Goal: Task Accomplishment & Management: Manage account settings

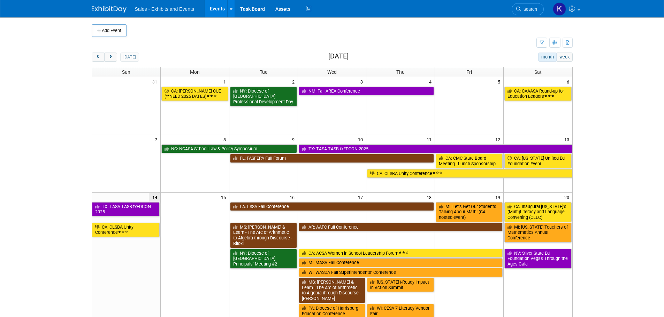
drag, startPoint x: 108, startPoint y: 59, endPoint x: 119, endPoint y: 62, distance: 11.5
click at [108, 59] on span "next" at bounding box center [110, 57] width 5 height 5
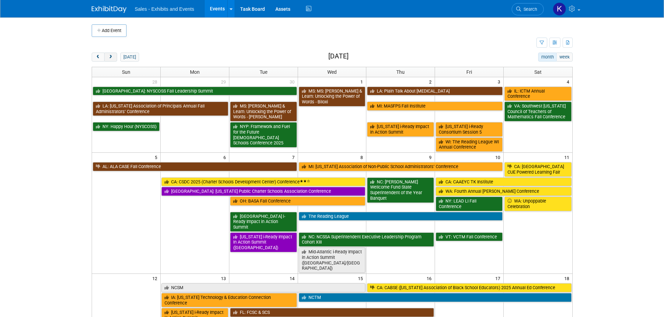
click at [111, 55] on span "next" at bounding box center [110, 57] width 5 height 5
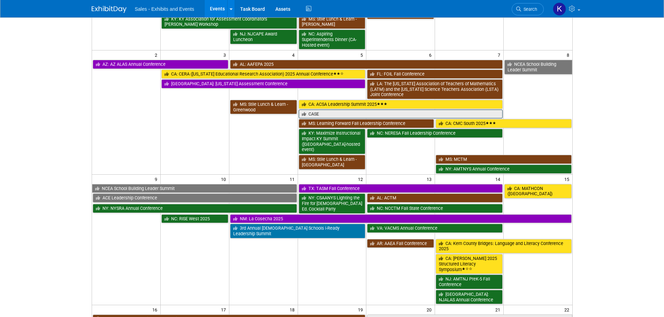
scroll to position [139, 0]
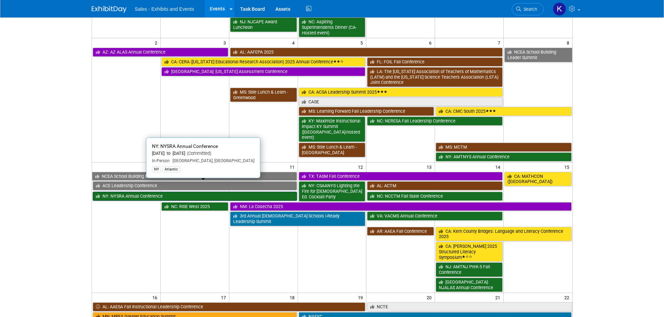
click at [135, 192] on link "NY: NYSRA Annual Conference" at bounding box center [195, 196] width 204 height 9
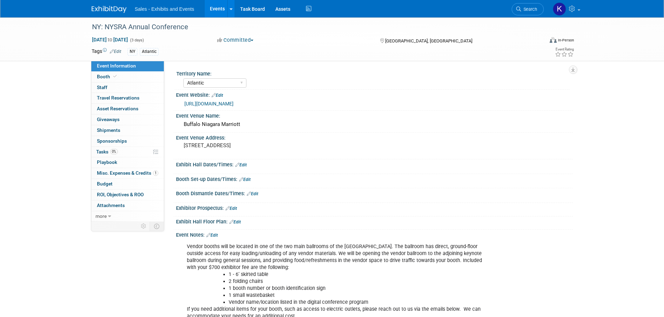
select select "Atlantic"
click at [103, 86] on span "Staff 0" at bounding box center [102, 88] width 10 height 6
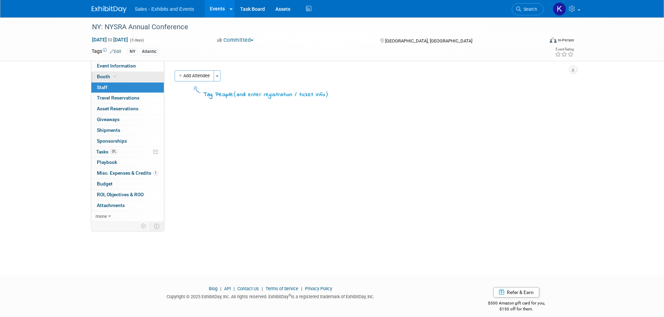
click at [101, 75] on span "Booth" at bounding box center [107, 77] width 21 height 6
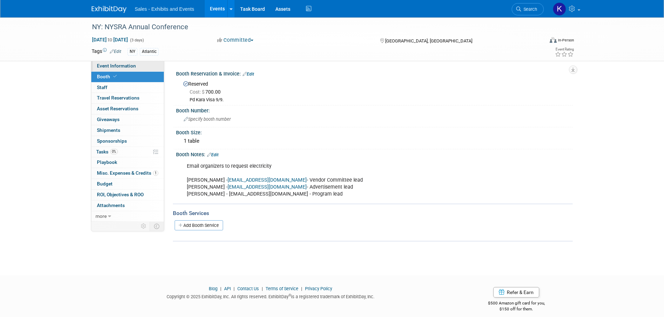
click at [101, 66] on span "Event Information" at bounding box center [116, 66] width 39 height 6
select select "Atlantic"
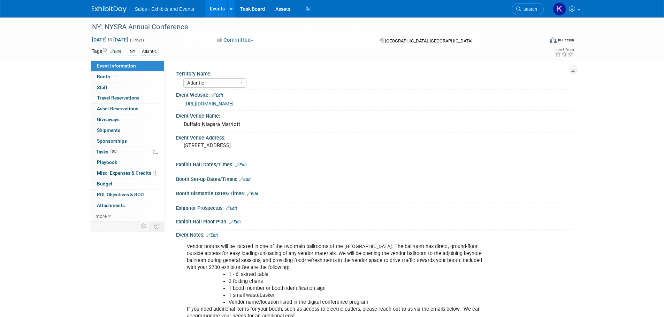
click at [117, 7] on img at bounding box center [109, 9] width 35 height 7
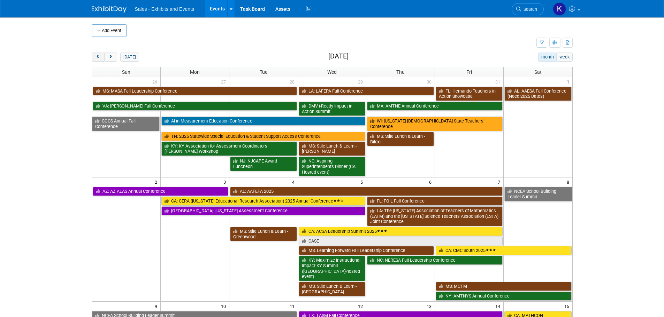
click at [102, 56] on button "prev" at bounding box center [98, 57] width 13 height 9
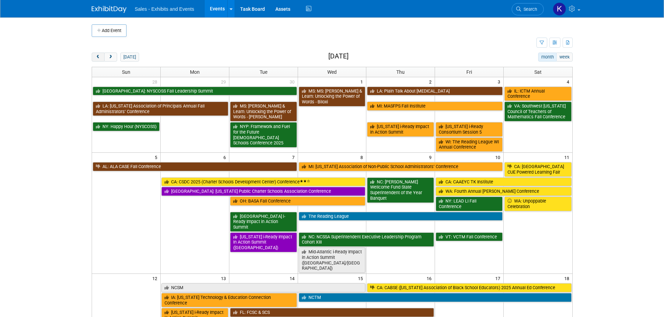
drag, startPoint x: 93, startPoint y: 57, endPoint x: 102, endPoint y: 56, distance: 8.4
click at [93, 57] on button "prev" at bounding box center [98, 57] width 13 height 9
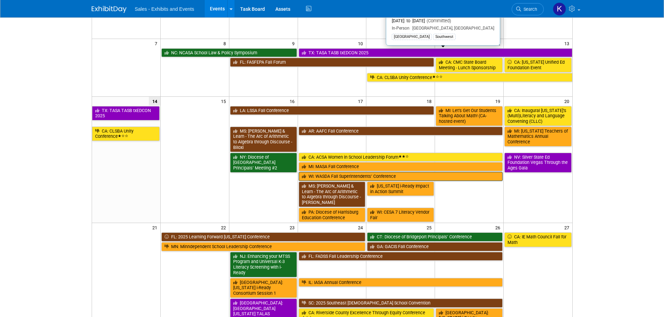
scroll to position [105, 0]
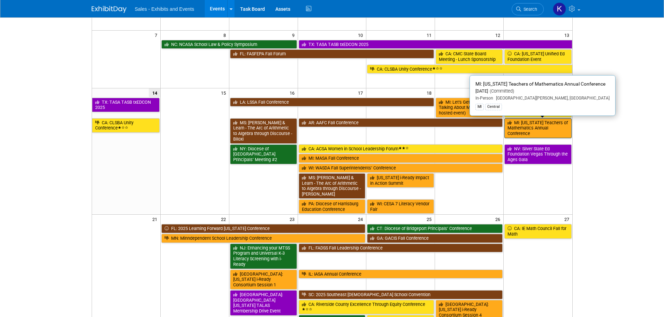
click at [546, 126] on link "MI: [US_STATE] Teachers of Mathematics Annual Conference" at bounding box center [537, 128] width 67 height 20
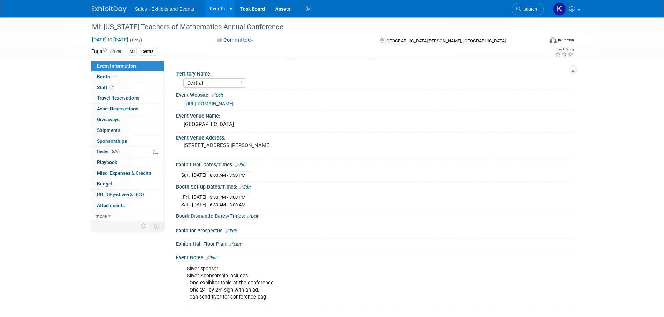
select select "Central"
click at [105, 86] on span "Staff 2" at bounding box center [105, 88] width 17 height 6
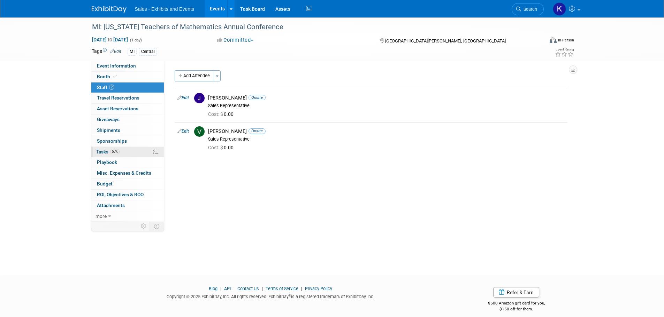
click at [101, 150] on span "Tasks 50%" at bounding box center [107, 152] width 23 height 6
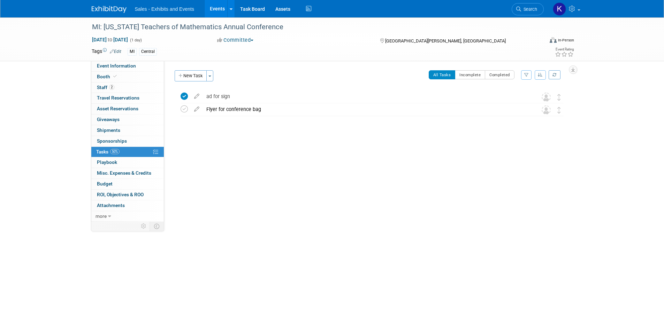
drag, startPoint x: 109, startPoint y: 9, endPoint x: 124, endPoint y: 15, distance: 16.6
click at [109, 9] on img at bounding box center [109, 9] width 35 height 7
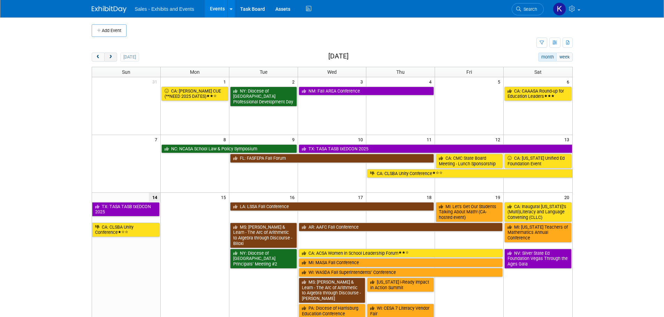
click at [108, 56] on span "next" at bounding box center [110, 57] width 5 height 5
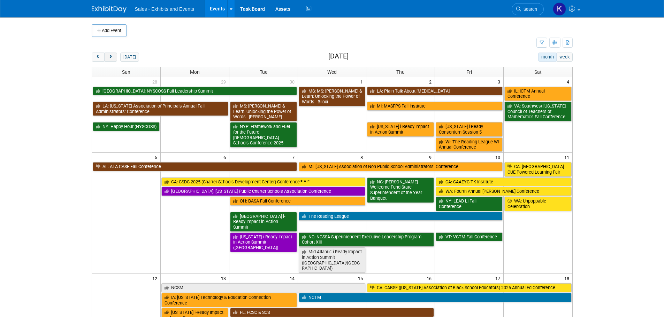
click at [108, 56] on span "next" at bounding box center [110, 57] width 5 height 5
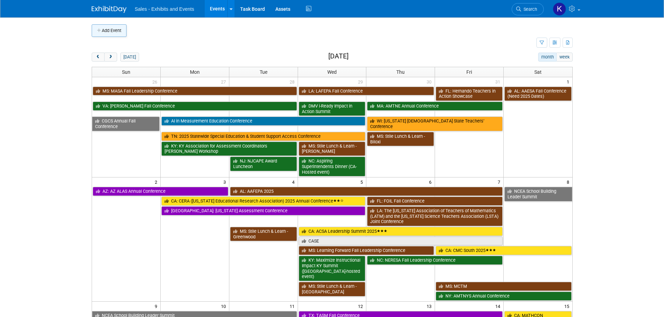
drag, startPoint x: 109, startPoint y: 34, endPoint x: 125, endPoint y: 41, distance: 18.1
click at [109, 34] on button "Add Event" at bounding box center [109, 30] width 35 height 13
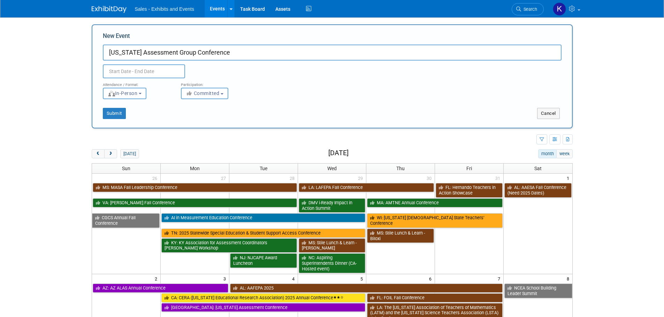
type input "[US_STATE] Assessment Group Conference"
click at [170, 70] on input "text" at bounding box center [144, 71] width 82 height 14
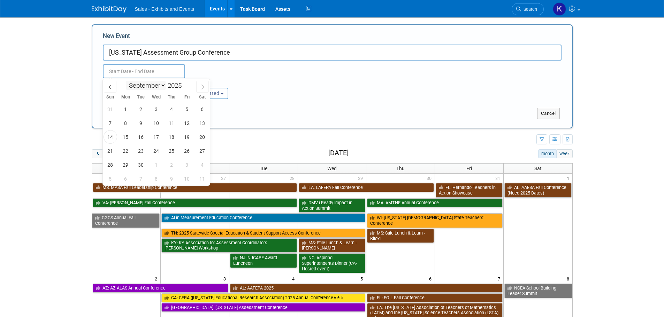
drag, startPoint x: 161, startPoint y: 84, endPoint x: 161, endPoint y: 90, distance: 5.2
click at [161, 85] on select "January February March April May June July August September October November De…" at bounding box center [146, 85] width 40 height 9
select select "10"
click at [126, 81] on select "January February March April May June July August September October November De…" at bounding box center [146, 85] width 40 height 9
click at [126, 153] on span "17" at bounding box center [126, 151] width 14 height 14
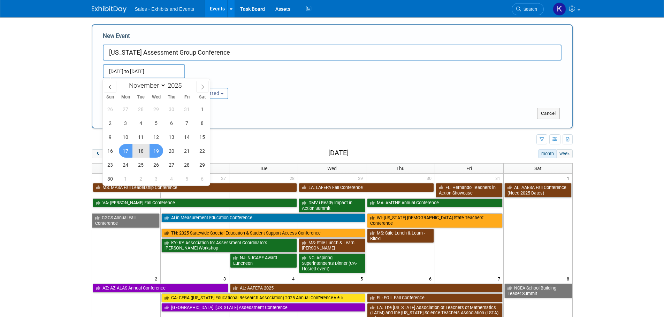
drag, startPoint x: 154, startPoint y: 152, endPoint x: 159, endPoint y: 153, distance: 5.0
click at [155, 153] on span "19" at bounding box center [156, 151] width 14 height 14
type input "Nov 17, 2025 to Nov 19, 2025"
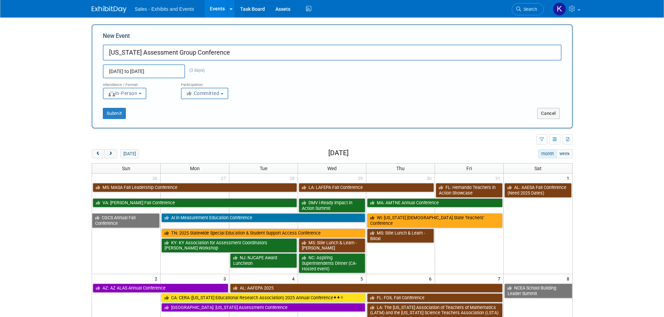
click at [205, 92] on span "Committed" at bounding box center [203, 94] width 34 height 6
click at [208, 117] on label "Considering" at bounding box center [208, 119] width 46 height 9
click at [187, 118] on input "Considering" at bounding box center [185, 120] width 5 height 5
select select "2"
drag, startPoint x: 111, startPoint y: 115, endPoint x: 119, endPoint y: 114, distance: 8.4
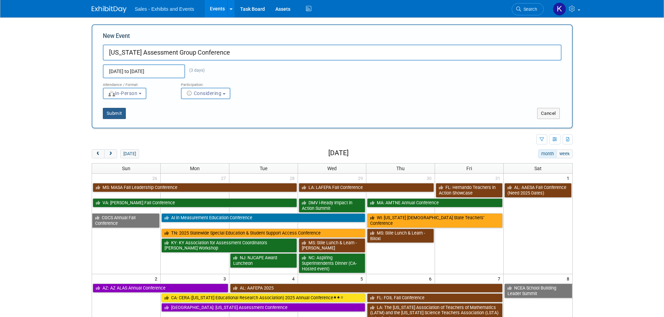
click at [113, 115] on button "Submit" at bounding box center [114, 113] width 23 height 11
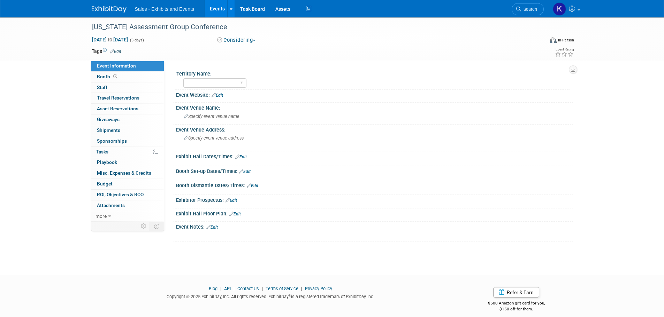
click at [117, 51] on link "Edit" at bounding box center [115, 51] width 11 height 5
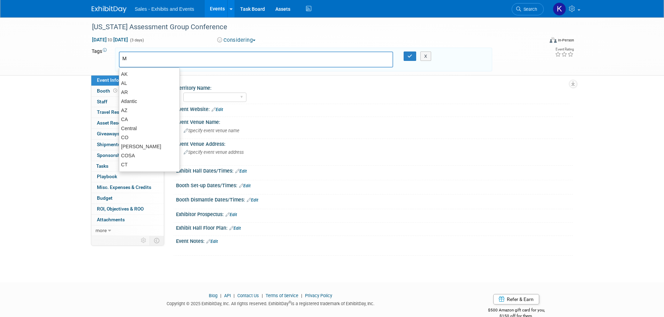
type input "MD"
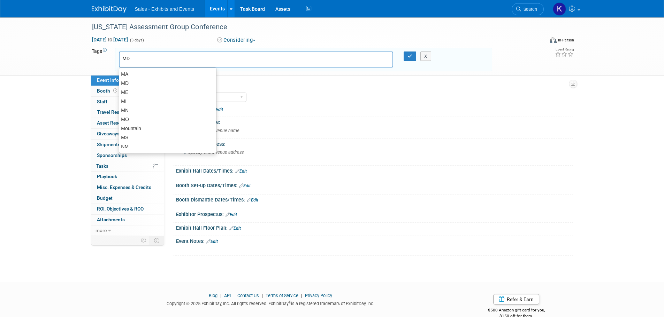
type input "MD"
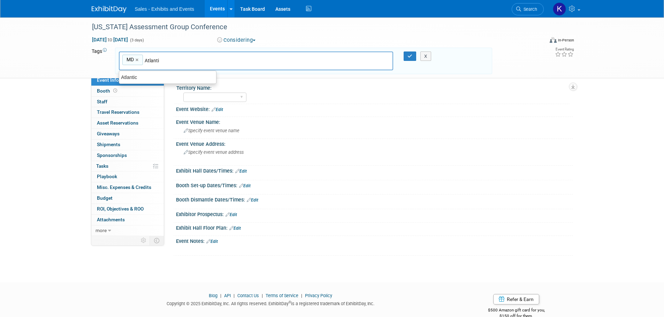
type input "Atlantic"
drag, startPoint x: 130, startPoint y: 77, endPoint x: 215, endPoint y: 70, distance: 85.0
click at [130, 78] on div "Atlantic" at bounding box center [168, 77] width 98 height 10
type input "MD, Atlantic"
drag, startPoint x: 409, startPoint y: 55, endPoint x: 407, endPoint y: 60, distance: 6.2
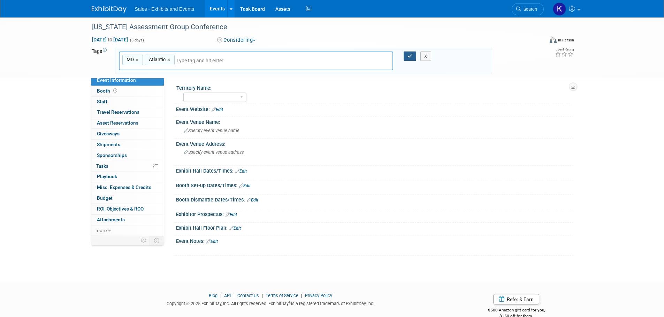
click at [409, 55] on icon "button" at bounding box center [409, 56] width 5 height 5
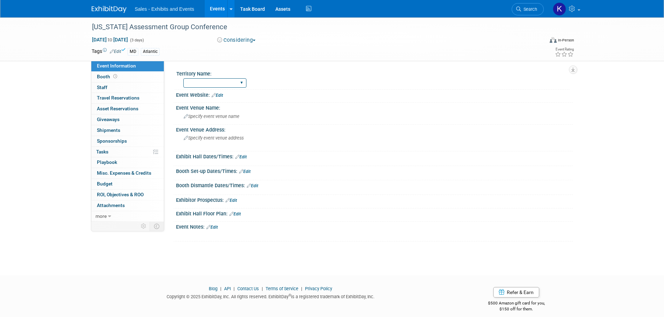
click at [240, 83] on select "Atlantic Southeast Central Southwest Pacific Mountain National Strategic Partne…" at bounding box center [214, 82] width 63 height 9
select select "Atlantic"
click at [183, 78] on select "Atlantic Southeast Central Southwest Pacific Mountain National Strategic Partne…" at bounding box center [214, 82] width 63 height 9
click at [200, 115] on span "Specify event venue name" at bounding box center [212, 116] width 56 height 5
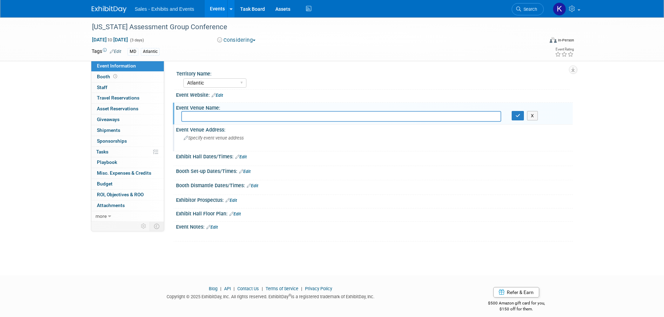
drag, startPoint x: 200, startPoint y: 115, endPoint x: 305, endPoint y: 137, distance: 107.1
click at [305, 137] on div "Specify event venue address" at bounding box center [258, 141] width 155 height 16
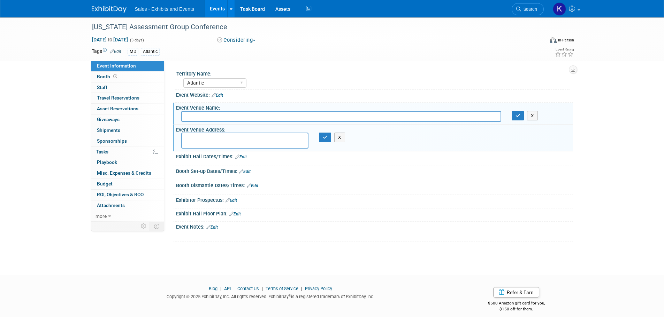
click at [207, 118] on input "text" at bounding box center [341, 116] width 320 height 11
type input "Ashore Resort and Beach Club - Conference Center"
click at [512, 115] on button "button" at bounding box center [517, 116] width 13 height 10
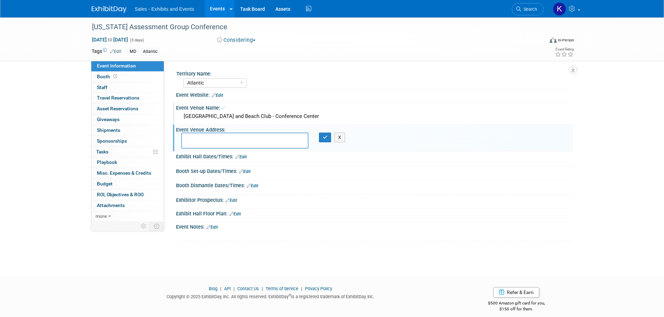
drag, startPoint x: 227, startPoint y: 142, endPoint x: 232, endPoint y: 139, distance: 6.1
click at [227, 141] on textarea at bounding box center [244, 141] width 127 height 16
type textarea "[GEOGRAPHIC_DATA], [GEOGRAPHIC_DATA]"
drag, startPoint x: 323, startPoint y: 138, endPoint x: 321, endPoint y: 150, distance: 12.3
click at [323, 138] on icon "button" at bounding box center [325, 137] width 5 height 5
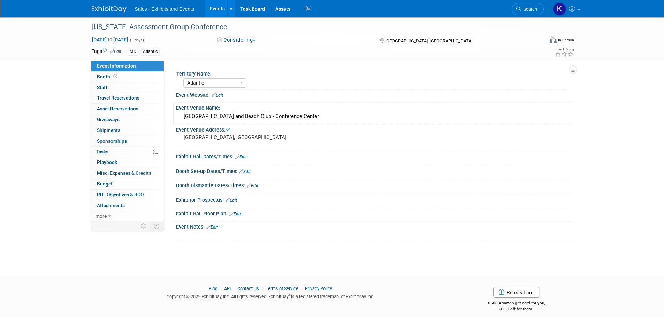
click at [218, 227] on link "Edit" at bounding box center [211, 227] width 11 height 5
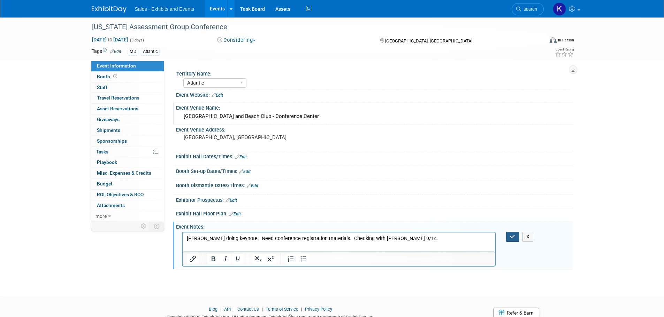
click at [509, 235] on button "button" at bounding box center [512, 237] width 13 height 10
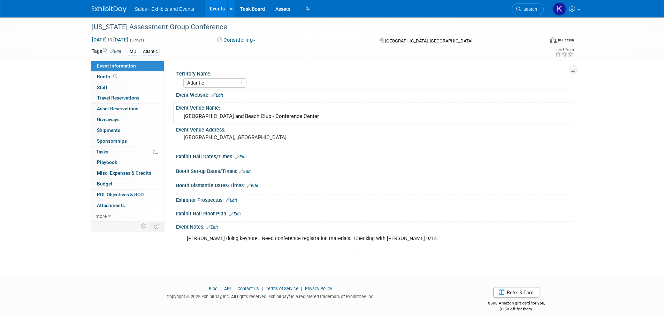
drag, startPoint x: 110, startPoint y: 5, endPoint x: 117, endPoint y: 9, distance: 7.8
click at [110, 5] on link at bounding box center [113, 6] width 43 height 6
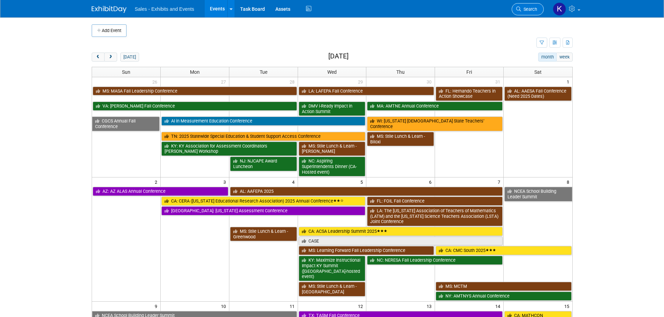
click at [526, 10] on span "Search" at bounding box center [529, 9] width 16 height 5
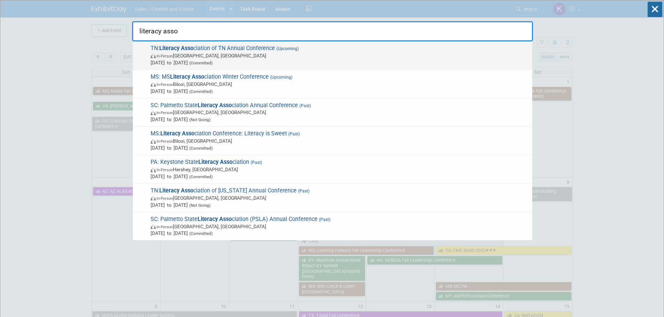
type input "literacy asso"
click at [184, 51] on strong "Literacy Asso" at bounding box center [176, 48] width 34 height 7
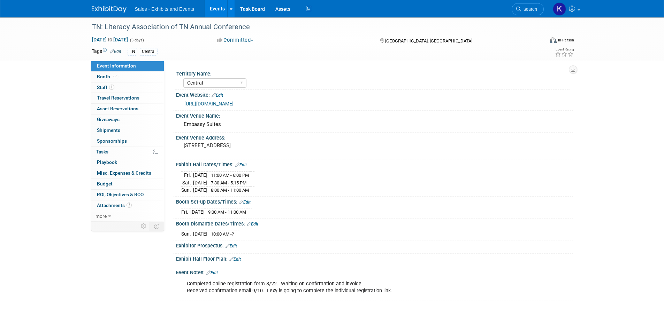
select select "Central"
click at [101, 75] on span "Booth" at bounding box center [107, 77] width 21 height 6
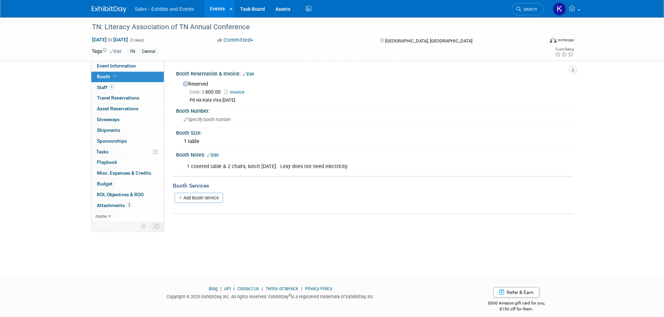
click at [106, 7] on img at bounding box center [109, 9] width 35 height 7
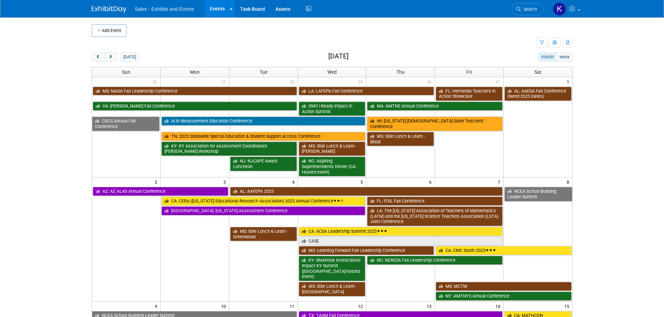
click at [97, 59] on span "prev" at bounding box center [97, 57] width 5 height 5
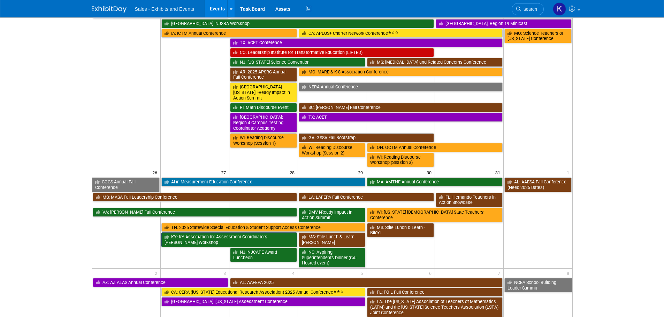
scroll to position [453, 0]
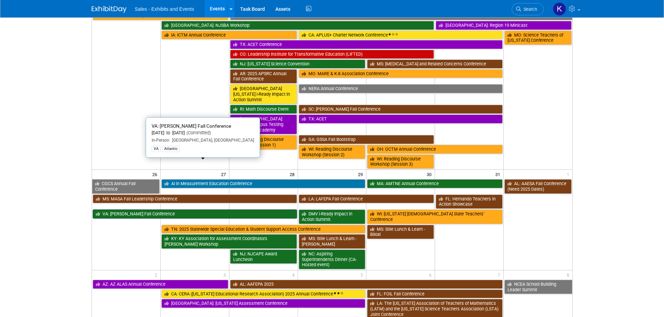
click at [229, 210] on link "VA: [PERSON_NAME] Fall Conference" at bounding box center [195, 214] width 204 height 9
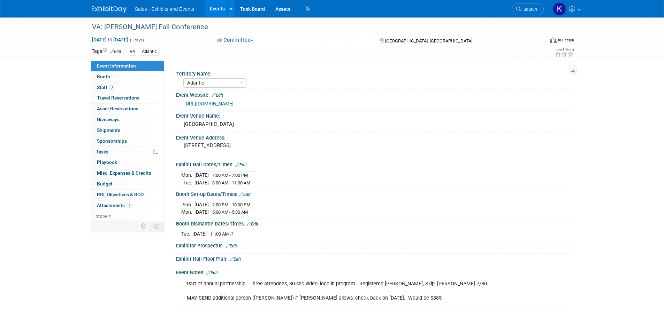
select select "Atlantic"
click at [101, 88] on span "Staff 3" at bounding box center [105, 88] width 17 height 6
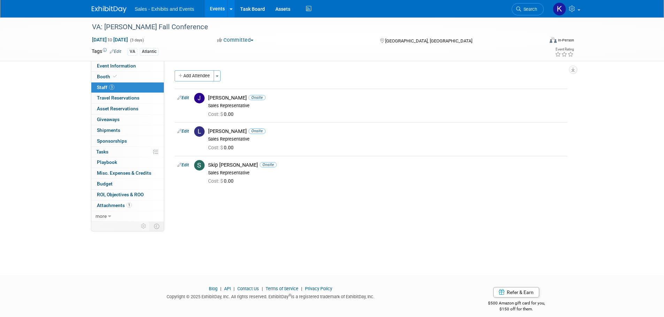
click at [99, 88] on span "Staff 3" at bounding box center [105, 88] width 17 height 6
click at [184, 130] on link "Edit" at bounding box center [182, 131] width 11 height 5
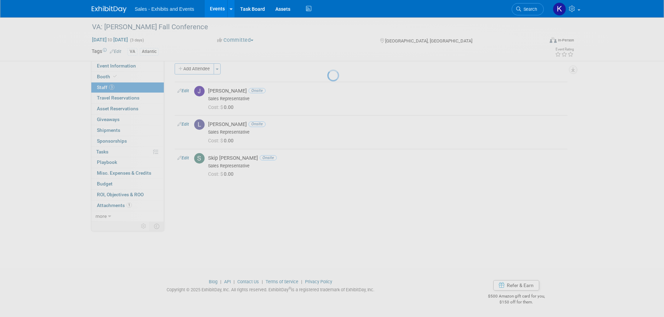
select select "859ca91b-65be-4c51-91de-2364ef4614af"
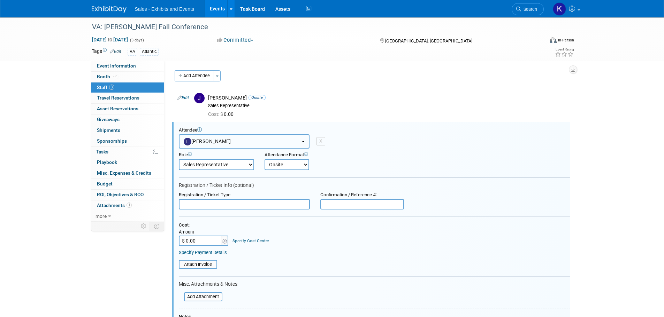
click at [253, 139] on button "Lori Chaney" at bounding box center [244, 141] width 131 height 14
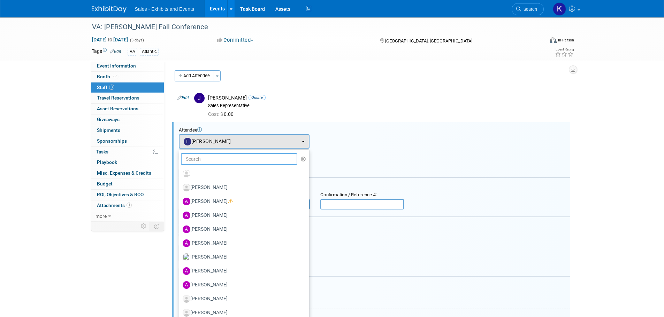
click at [244, 157] on input "text" at bounding box center [239, 159] width 117 height 12
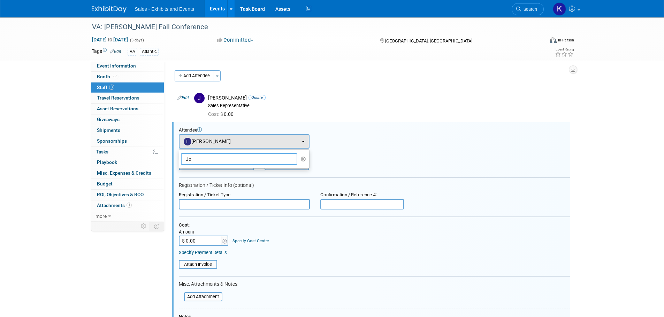
type input "J"
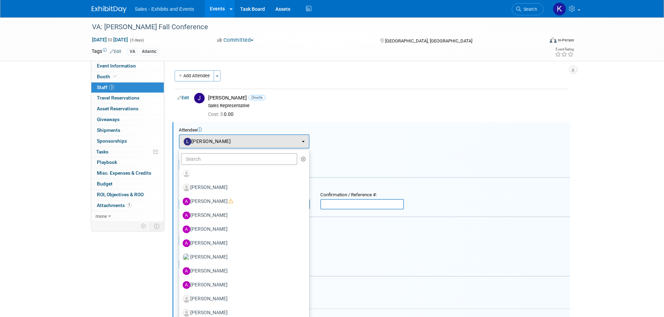
click at [301, 159] on icon "button" at bounding box center [303, 159] width 5 height 5
click at [299, 142] on button "Lori Chaney" at bounding box center [244, 141] width 131 height 14
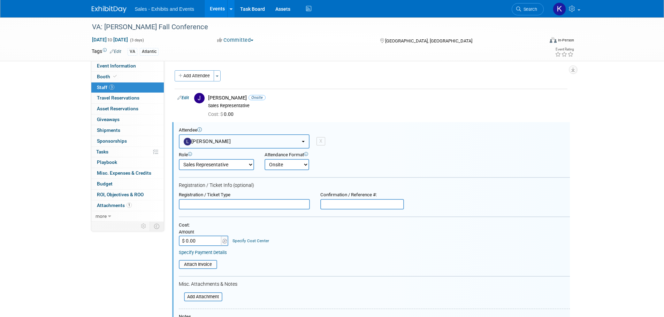
click at [304, 143] on button "Lori Chaney" at bounding box center [244, 141] width 131 height 14
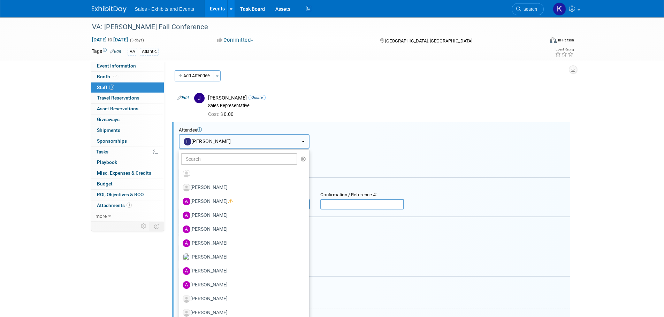
click at [305, 142] on button "Lori Chaney" at bounding box center [244, 141] width 131 height 14
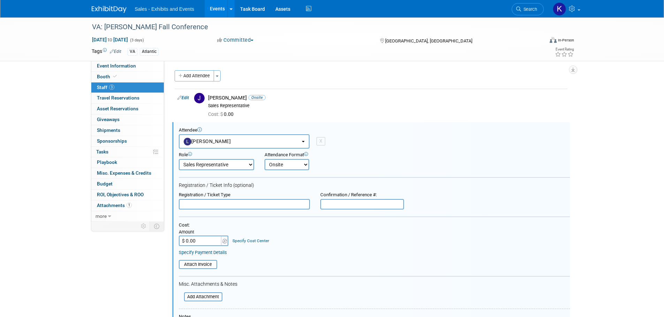
click at [325, 142] on div "X" at bounding box center [320, 141] width 9 height 8
select select
select select "1"
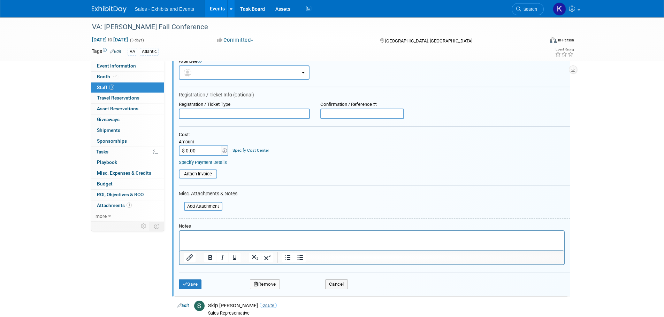
scroll to position [70, 0]
drag, startPoint x: 225, startPoint y: 232, endPoint x: 232, endPoint y: 231, distance: 7.7
click at [225, 232] on html at bounding box center [371, 235] width 384 height 10
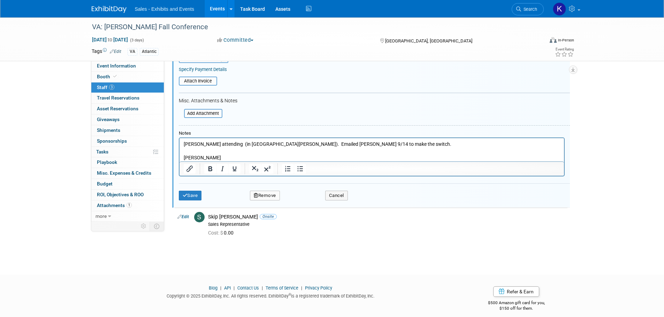
scroll to position [168, 0]
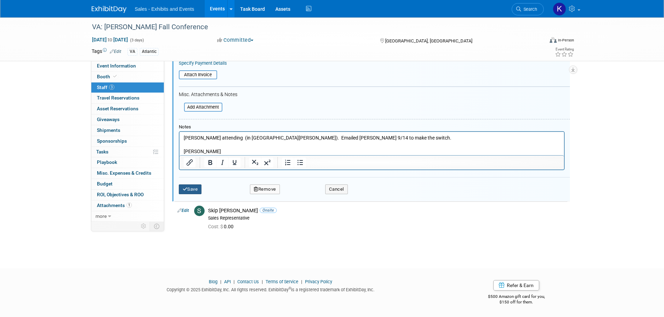
drag, startPoint x: 194, startPoint y: 189, endPoint x: 240, endPoint y: 196, distance: 46.6
click at [194, 190] on button "Save" at bounding box center [190, 190] width 23 height 10
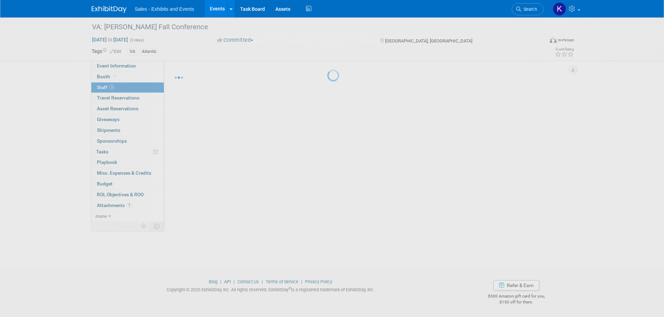
scroll to position [7, 0]
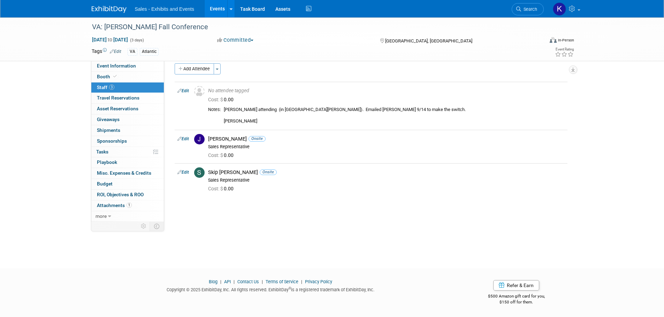
click at [117, 14] on div "Sales - Exhibits and Events Events Add Event Bulk Upload Events Shareable Event…" at bounding box center [332, 8] width 481 height 17
drag, startPoint x: 467, startPoint y: 293, endPoint x: 424, endPoint y: 334, distance: 59.2
drag, startPoint x: 424, startPoint y: 334, endPoint x: 302, endPoint y: 309, distance: 124.8
click at [292, 304] on div "Blog | API | Contact Us | Terms of Service | Privacy Policy Copyright © 2025 Ex…" at bounding box center [331, 294] width 491 height 30
click at [110, 9] on img at bounding box center [109, 9] width 35 height 7
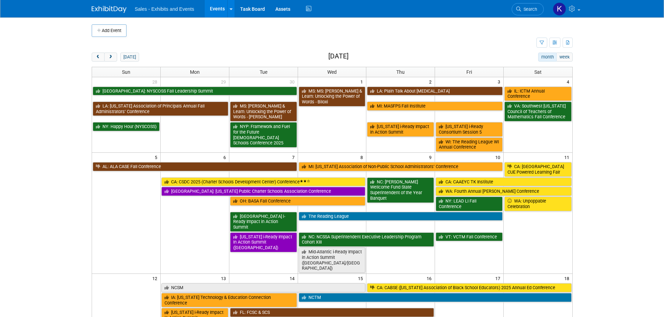
drag, startPoint x: 526, startPoint y: 10, endPoint x: 539, endPoint y: 13, distance: 12.8
click at [527, 10] on span "Search" at bounding box center [529, 9] width 16 height 5
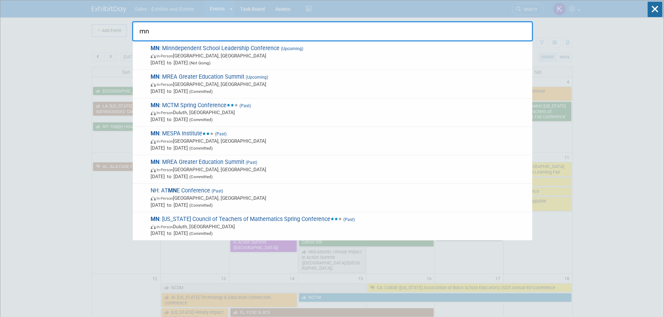
type input "m"
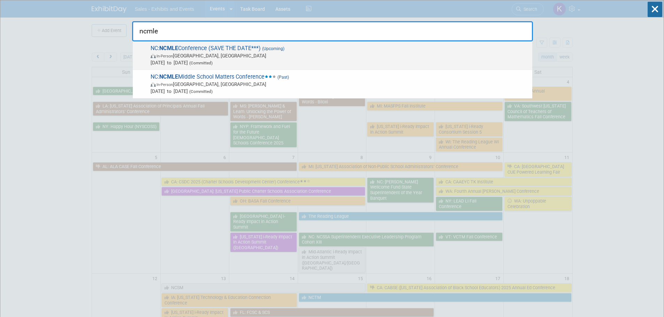
type input "ncmle"
click at [237, 58] on span "In-Person [GEOGRAPHIC_DATA], [GEOGRAPHIC_DATA]" at bounding box center [339, 55] width 378 height 7
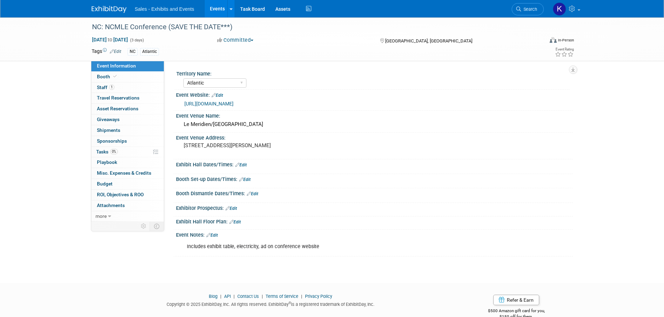
select select "Atlantic"
click at [101, 77] on span "Booth" at bounding box center [107, 77] width 21 height 6
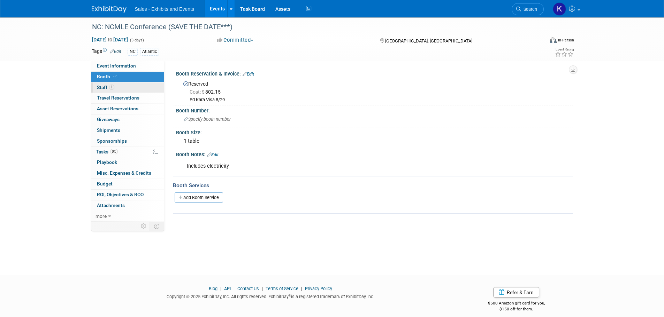
click at [103, 87] on span "Staff 1" at bounding box center [105, 88] width 17 height 6
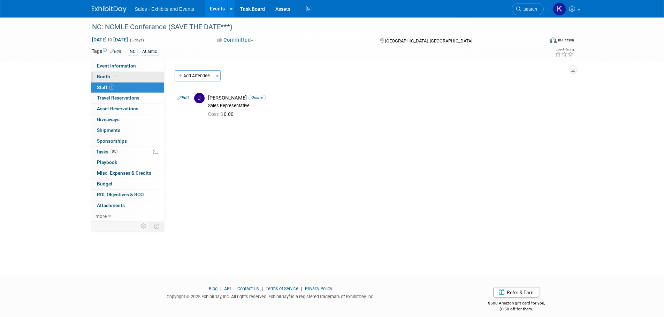
click at [102, 76] on span "Booth" at bounding box center [107, 77] width 21 height 6
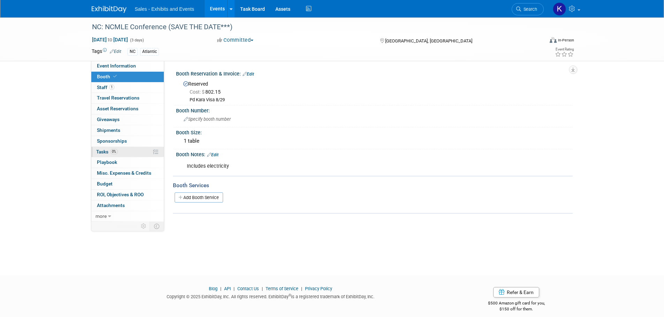
click at [100, 152] on span "Tasks 0%" at bounding box center [107, 152] width 22 height 6
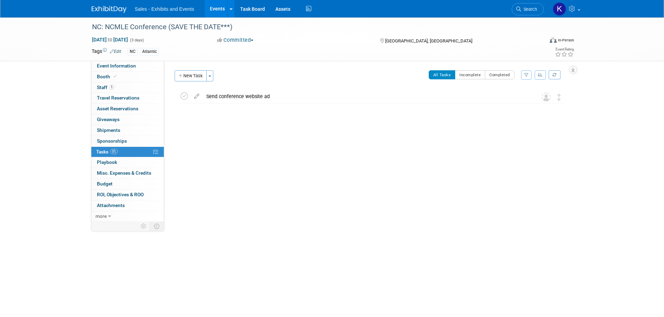
click at [110, 11] on img at bounding box center [109, 9] width 35 height 7
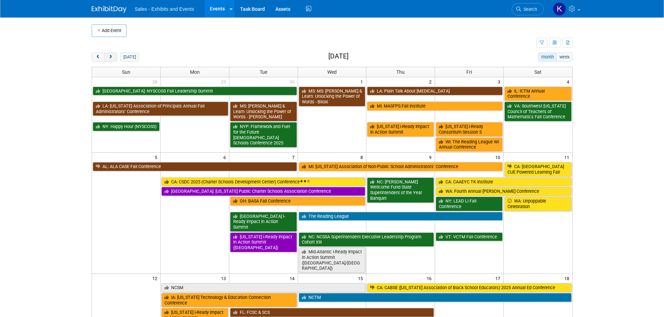
click at [112, 55] on span "next" at bounding box center [110, 57] width 5 height 5
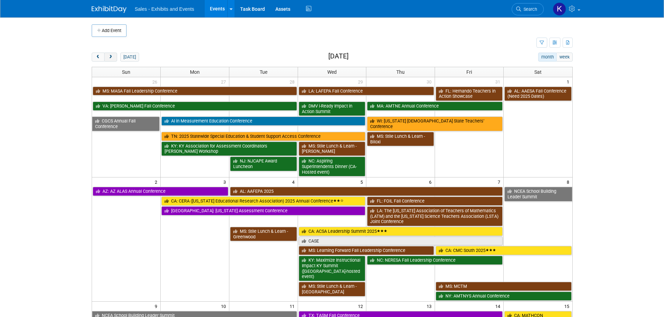
click at [112, 55] on span "next" at bounding box center [110, 57] width 5 height 5
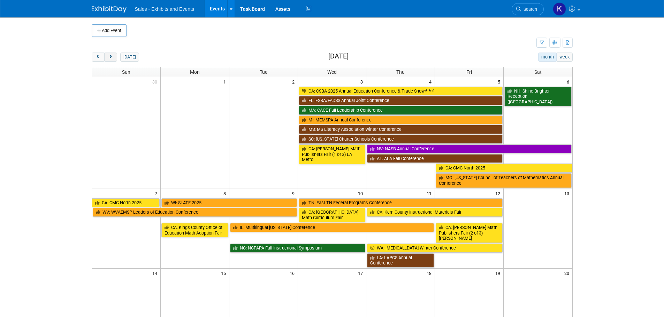
click at [112, 55] on span "next" at bounding box center [110, 57] width 5 height 5
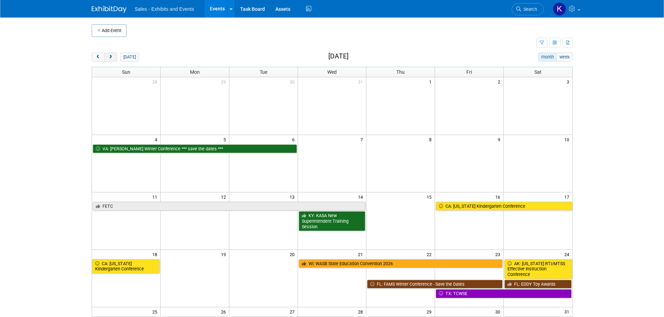
click at [112, 55] on span "next" at bounding box center [110, 57] width 5 height 5
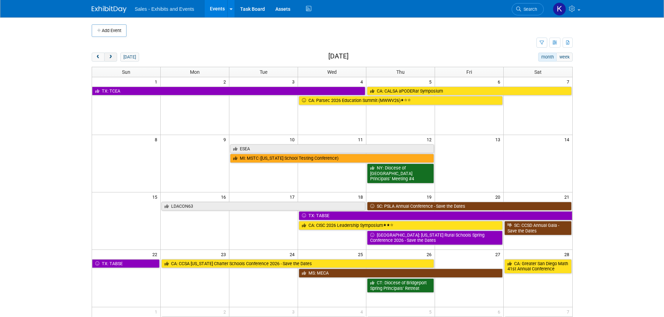
click at [112, 55] on span "next" at bounding box center [110, 57] width 5 height 5
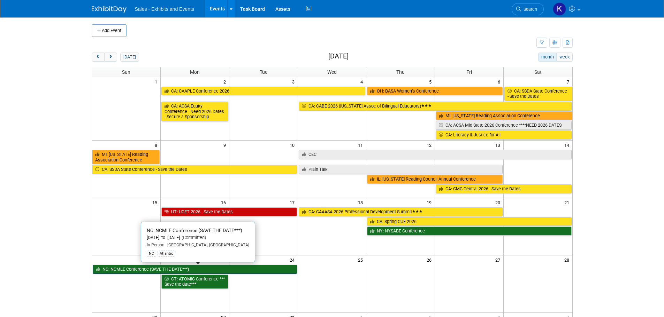
click at [140, 268] on link "NC: NCMLE Conference (SAVE THE DATE***)" at bounding box center [195, 269] width 204 height 9
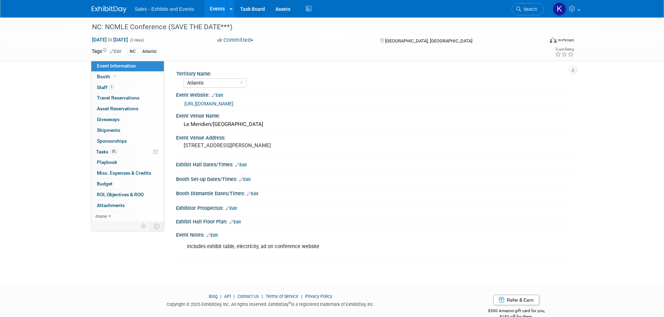
select select "Atlantic"
click at [101, 151] on span "Tasks 0%" at bounding box center [107, 152] width 22 height 6
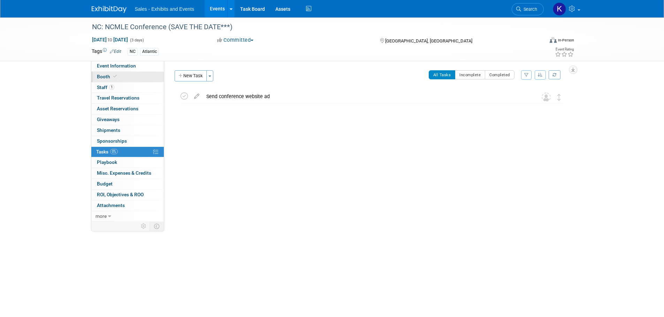
click at [98, 80] on link "Booth" at bounding box center [127, 77] width 72 height 10
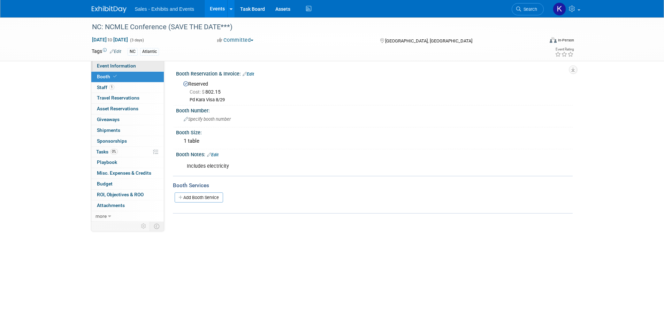
click at [117, 68] on span "Event Information" at bounding box center [116, 66] width 39 height 6
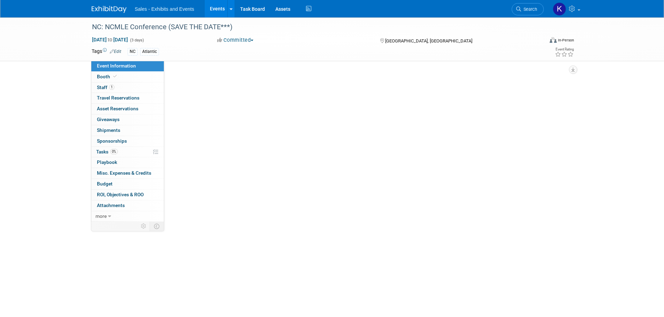
select select "Atlantic"
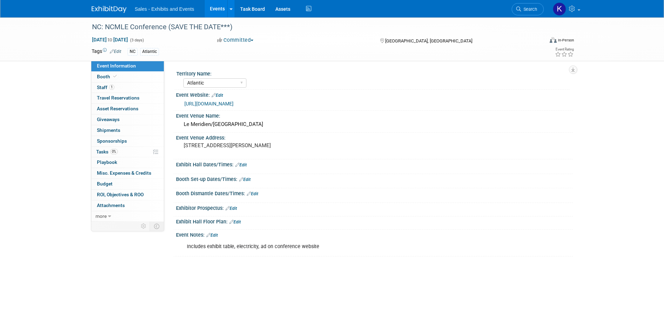
click at [217, 235] on link "Edit" at bounding box center [211, 235] width 11 height 5
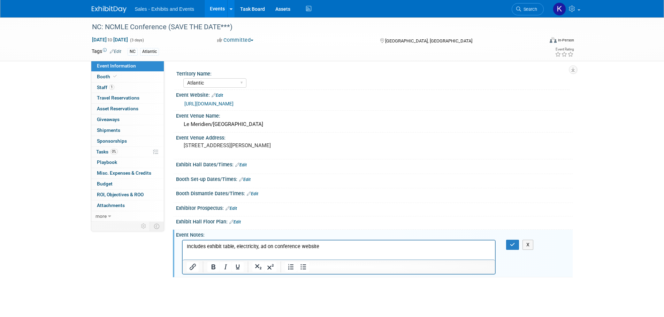
drag, startPoint x: 330, startPoint y: 245, endPoint x: 354, endPoint y: 246, distance: 23.4
click at [331, 245] on p "Includes exhibit table, electricity, ad on conference website" at bounding box center [338, 246] width 304 height 7
click at [514, 247] on icon "button" at bounding box center [512, 244] width 5 height 5
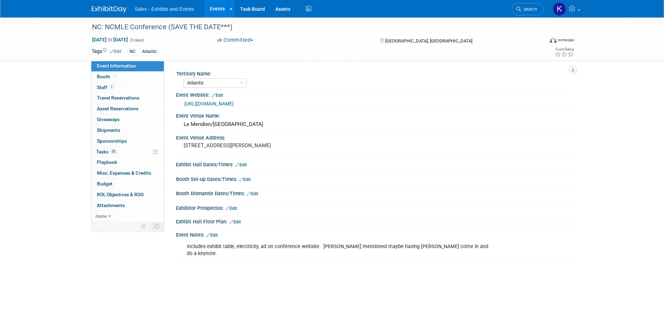
click at [102, 9] on img at bounding box center [109, 9] width 35 height 7
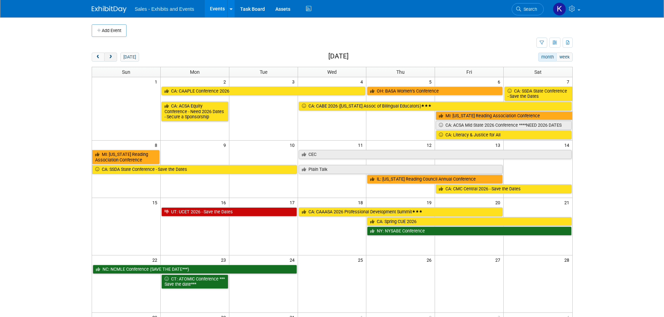
click at [113, 59] on span "next" at bounding box center [110, 57] width 5 height 5
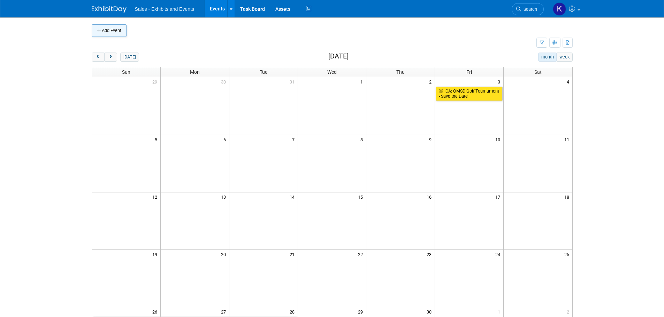
click at [120, 29] on button "Add Event" at bounding box center [109, 30] width 35 height 13
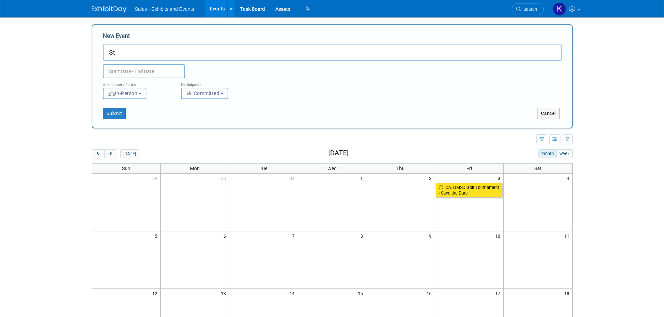
type input "S"
type input "T"
type input "ASU + GSV The Show"
drag, startPoint x: 162, startPoint y: 72, endPoint x: 176, endPoint y: 77, distance: 15.0
click at [162, 72] on input "text" at bounding box center [144, 71] width 82 height 14
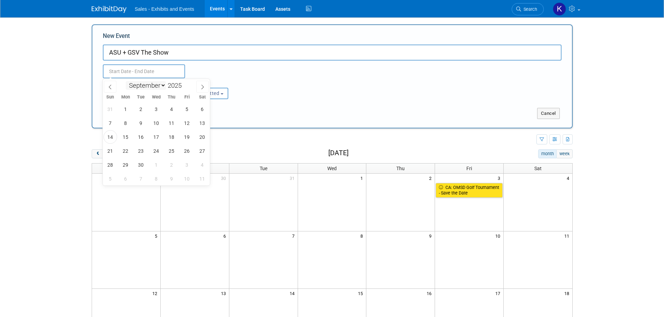
click at [162, 85] on select "January February March April May June July August September October November De…" at bounding box center [146, 85] width 40 height 9
click at [126, 81] on select "January February March April May June July August September October November De…" at bounding box center [146, 85] width 40 height 9
click at [162, 86] on select "January February March April May June July August September October November De…" at bounding box center [146, 85] width 40 height 9
select select "3"
click at [126, 81] on select "January February March April May June July August September October November De…" at bounding box center [146, 85] width 40 height 9
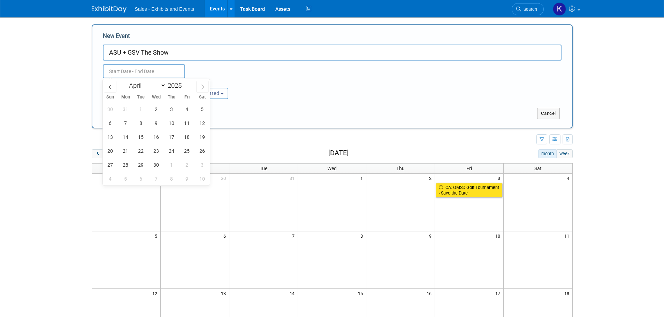
drag, startPoint x: 186, startPoint y: 82, endPoint x: 188, endPoint y: 87, distance: 6.3
click at [186, 82] on span at bounding box center [184, 84] width 5 height 4
type input "2026"
click at [201, 124] on span "11" at bounding box center [202, 123] width 14 height 14
drag, startPoint x: 129, startPoint y: 137, endPoint x: 137, endPoint y: 138, distance: 8.4
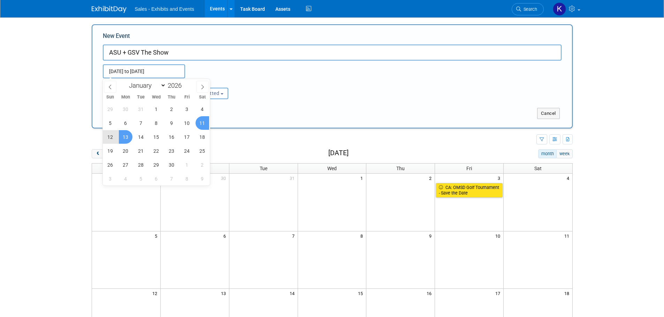
click at [129, 138] on span "13" at bounding box center [126, 137] width 14 height 14
type input "Apr 11, 2026 to Apr 13, 2026"
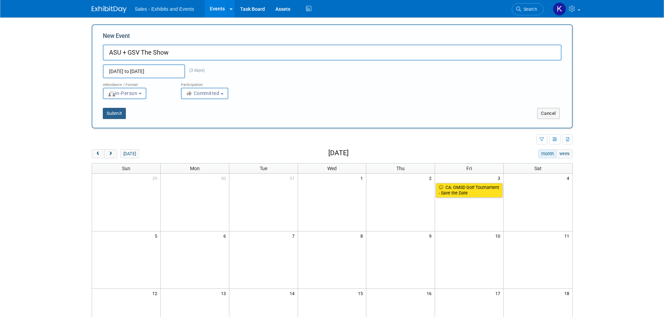
drag, startPoint x: 115, startPoint y: 113, endPoint x: 157, endPoint y: 117, distance: 42.0
click at [116, 113] on button "Submit" at bounding box center [114, 113] width 23 height 11
type input "ASU + GSV The Show"
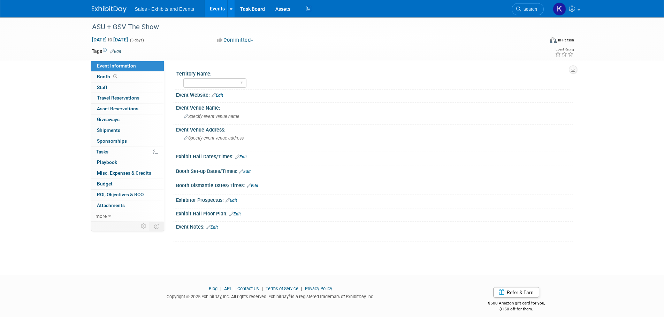
drag, startPoint x: 119, startPoint y: 51, endPoint x: 134, endPoint y: 54, distance: 15.8
click at [119, 51] on link "Edit" at bounding box center [115, 51] width 11 height 5
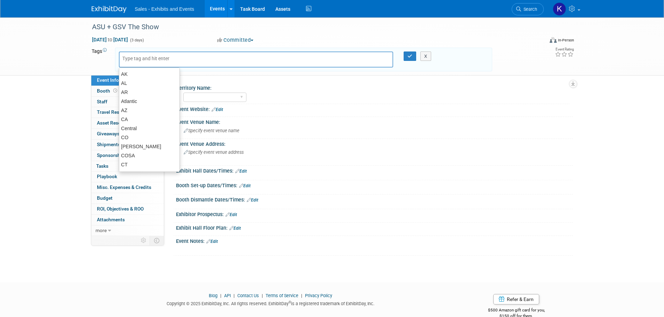
type input "s"
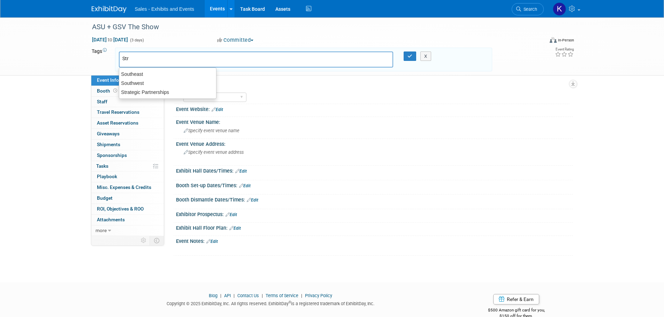
type input "Stra"
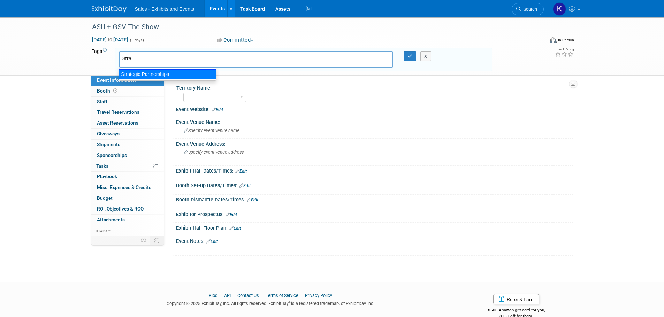
drag, startPoint x: 182, startPoint y: 73, endPoint x: 205, endPoint y: 82, distance: 24.9
click at [182, 74] on div "Strategic Partnerships" at bounding box center [168, 74] width 98 height 10
type input "Strategic Partnerships"
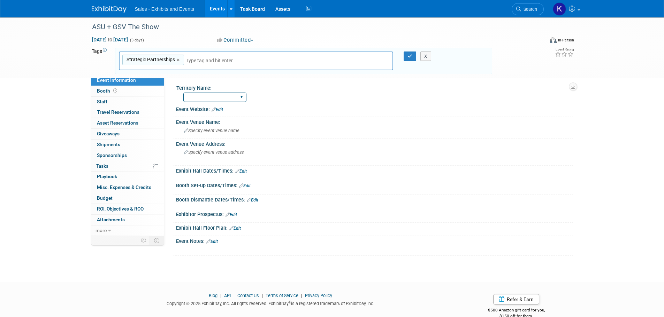
click at [241, 96] on select "Atlantic Southeast Central Southwest Pacific Mountain National Strategic Partne…" at bounding box center [214, 97] width 63 height 9
select select "Strategic Partnerships"
click at [183, 93] on select "Atlantic Southeast Central Southwest Pacific Mountain National Strategic Partne…" at bounding box center [214, 97] width 63 height 9
click at [409, 53] on button "button" at bounding box center [409, 57] width 13 height 10
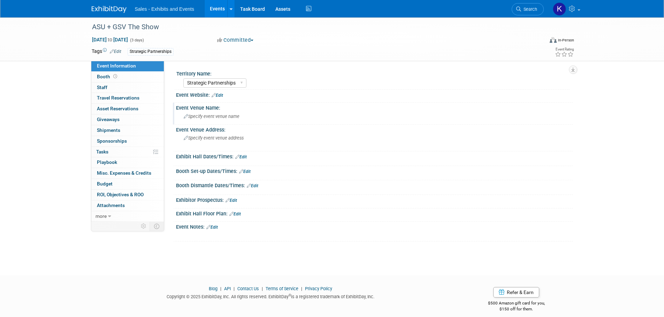
click at [216, 116] on span "Specify event venue name" at bounding box center [212, 116] width 56 height 5
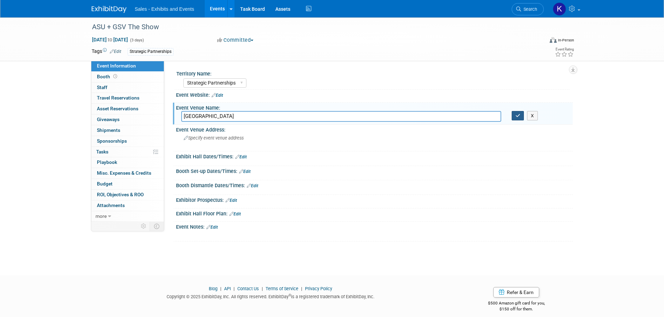
type input "San Diego Convention Center"
click at [519, 116] on icon "button" at bounding box center [517, 116] width 5 height 5
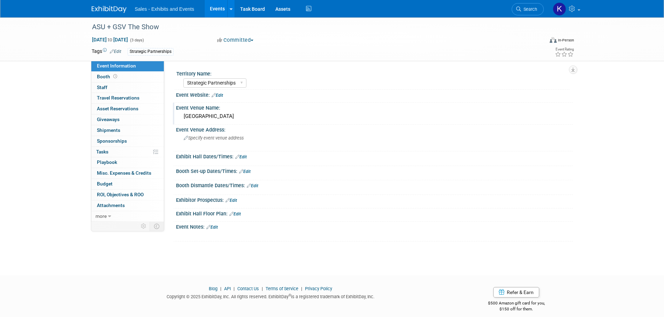
click at [215, 226] on link "Edit" at bounding box center [211, 227] width 11 height 5
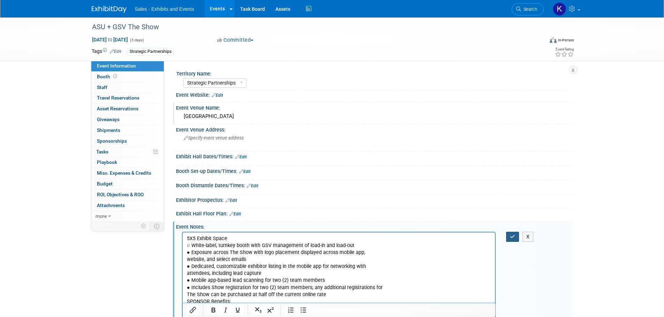
click at [517, 235] on button "button" at bounding box center [512, 237] width 13 height 10
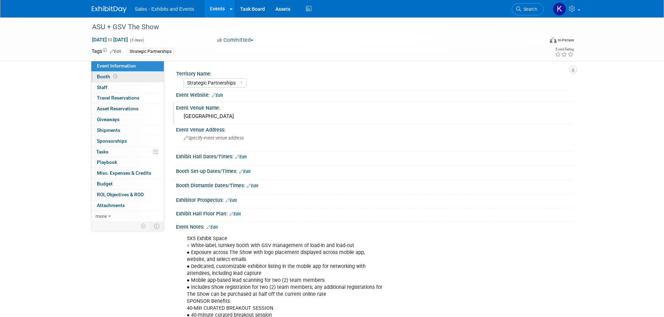
click at [103, 73] on link "Booth" at bounding box center [127, 77] width 72 height 10
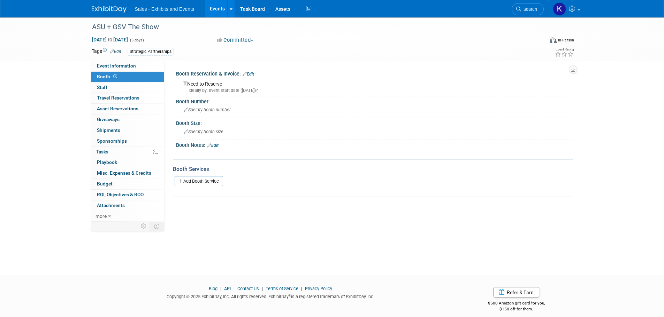
click at [253, 71] on div "Booth Reservation & Invoice: Edit" at bounding box center [374, 73] width 396 height 9
click at [251, 73] on link "Edit" at bounding box center [247, 74] width 11 height 5
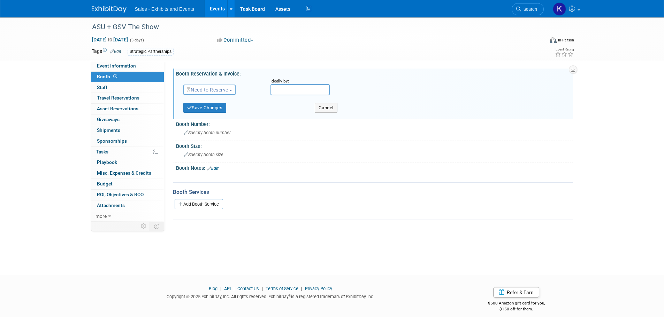
click at [228, 89] on span "Need to Reserve" at bounding box center [207, 90] width 41 height 6
drag, startPoint x: 215, startPoint y: 111, endPoint x: 219, endPoint y: 113, distance: 4.7
click at [215, 112] on link "Reserved" at bounding box center [221, 112] width 75 height 10
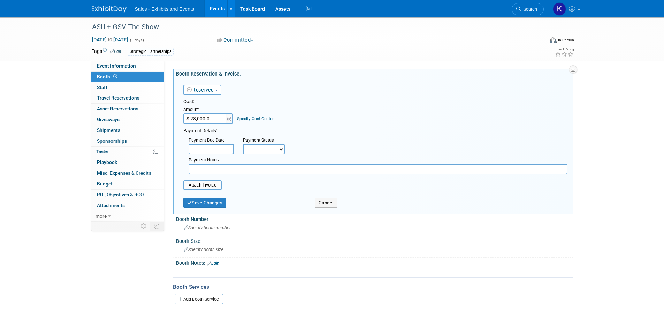
type input "$ 28,000.00"
click at [244, 170] on input "text" at bounding box center [377, 169] width 379 height 10
type input "[PERSON_NAME] submitted in Workday [DATE]."
drag, startPoint x: 212, startPoint y: 204, endPoint x: 241, endPoint y: 199, distance: 29.7
click at [213, 204] on button "Save Changes" at bounding box center [204, 203] width 43 height 10
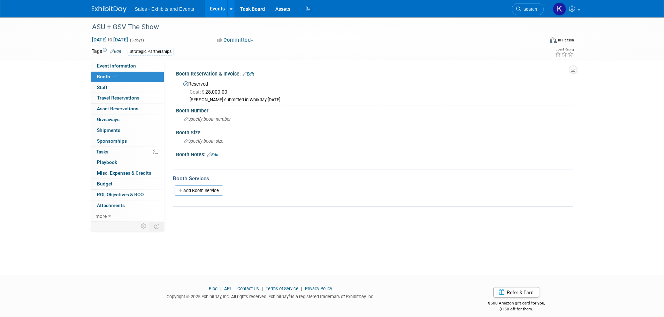
click at [223, 74] on div "Booth Reservation & Invoice: Edit" at bounding box center [374, 73] width 396 height 9
click at [252, 74] on link "Edit" at bounding box center [247, 74] width 11 height 5
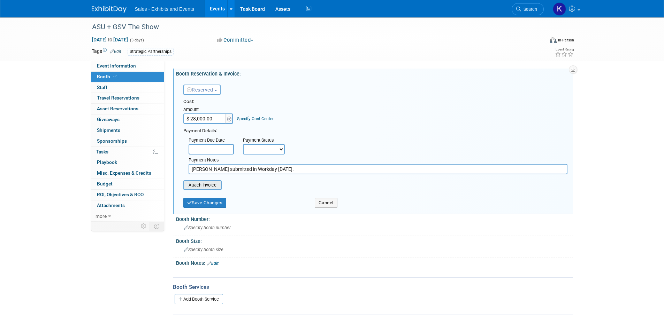
click at [204, 188] on input "file" at bounding box center [179, 185] width 83 height 8
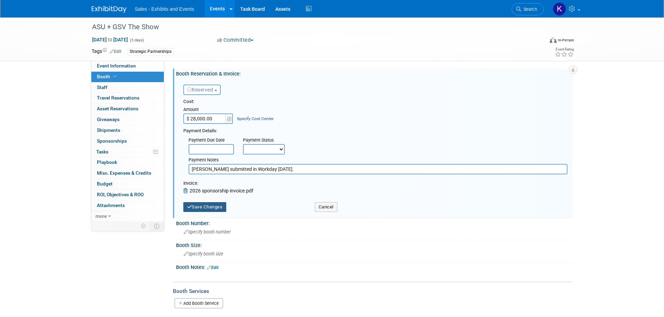
drag, startPoint x: 208, startPoint y: 209, endPoint x: 245, endPoint y: 208, distance: 36.9
click at [209, 209] on button "Save Changes" at bounding box center [204, 207] width 43 height 10
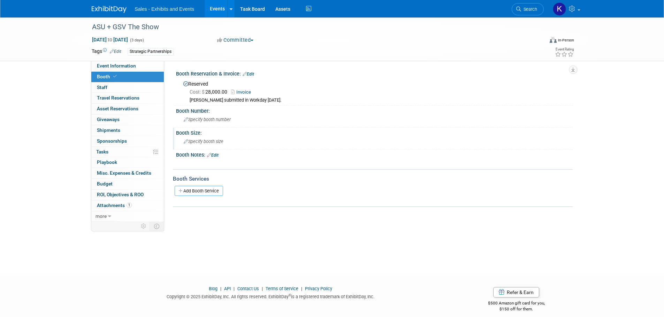
click at [212, 141] on span "Specify booth size" at bounding box center [204, 141] width 40 height 5
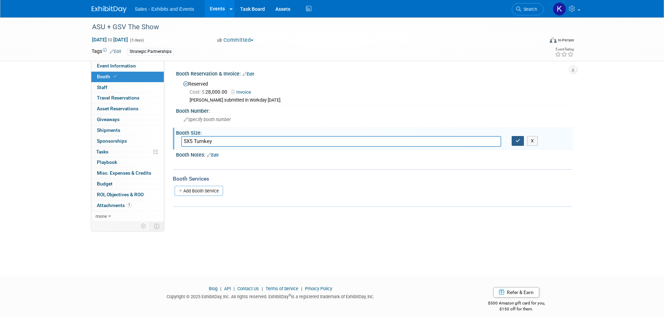
type input "5X5 Turnkey"
click at [522, 141] on button "button" at bounding box center [517, 141] width 13 height 10
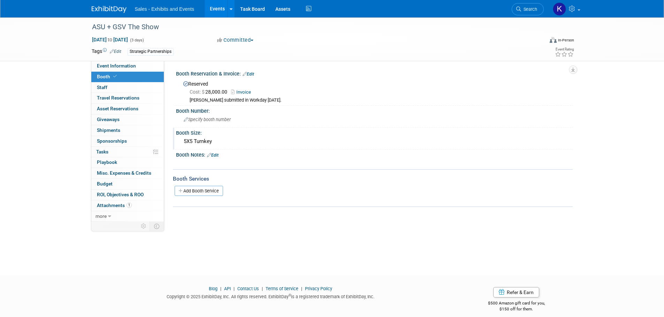
drag, startPoint x: 117, startPoint y: 10, endPoint x: 119, endPoint y: 12, distance: 3.7
click at [117, 10] on img at bounding box center [109, 9] width 35 height 7
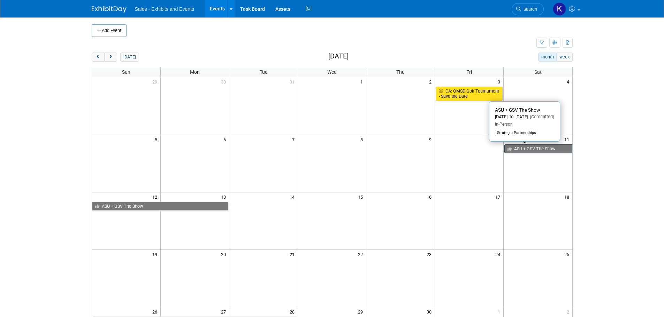
click at [535, 148] on link "ASU + GSV The Show" at bounding box center [538, 149] width 68 height 9
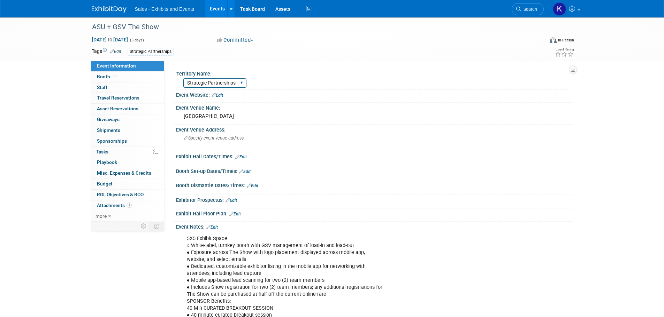
click at [242, 82] on select "Atlantic Southeast Central Southwest Pacific Mountain National Strategic Partne…" at bounding box center [214, 82] width 63 height 9
select select "National"
click at [183, 78] on select "Atlantic Southeast Central Southwest Pacific Mountain National Strategic Partne…" at bounding box center [214, 82] width 63 height 9
click at [119, 51] on link "Edit" at bounding box center [115, 51] width 11 height 5
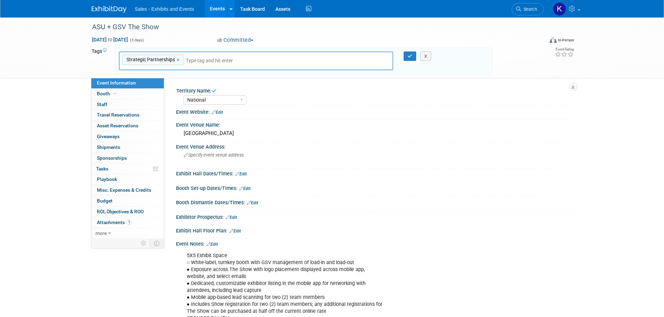
drag, startPoint x: 178, startPoint y: 59, endPoint x: 193, endPoint y: 62, distance: 15.3
click at [179, 60] on link "×" at bounding box center [179, 60] width 5 height 8
type input "National"
click at [414, 59] on div "X" at bounding box center [429, 57] width 32 height 10
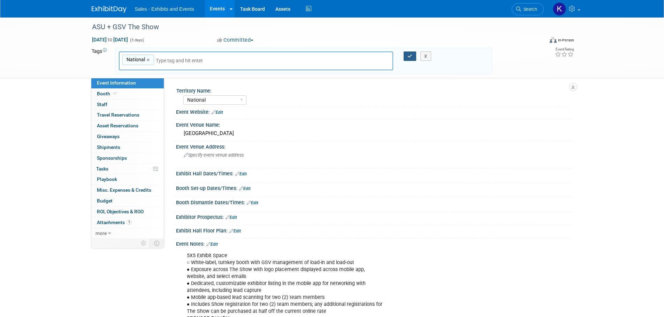
click at [410, 57] on icon "button" at bounding box center [409, 56] width 5 height 5
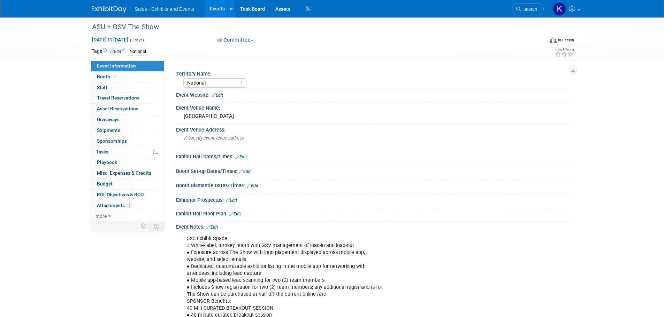
click at [108, 8] on img at bounding box center [109, 9] width 35 height 7
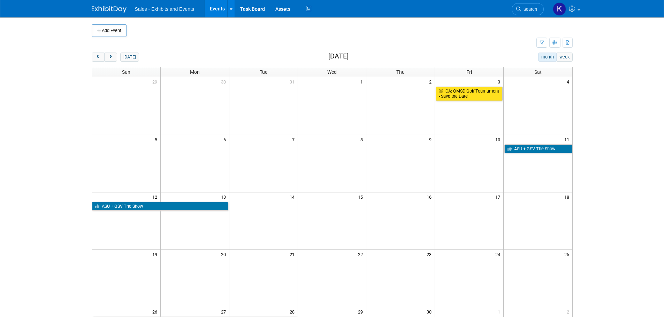
click at [113, 9] on img at bounding box center [109, 9] width 35 height 7
click at [102, 55] on button "prev" at bounding box center [98, 57] width 13 height 9
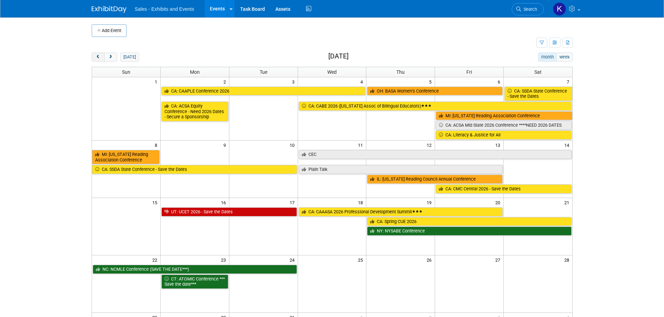
click at [102, 56] on button "prev" at bounding box center [98, 57] width 13 height 9
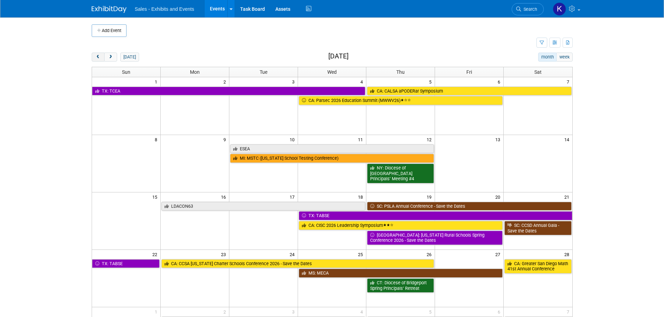
click at [102, 57] on button "prev" at bounding box center [98, 57] width 13 height 9
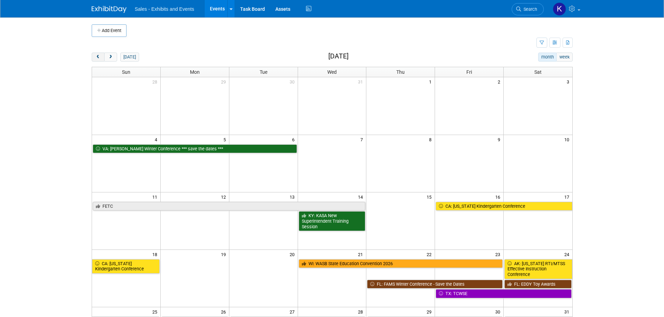
click at [103, 57] on button "prev" at bounding box center [98, 57] width 13 height 9
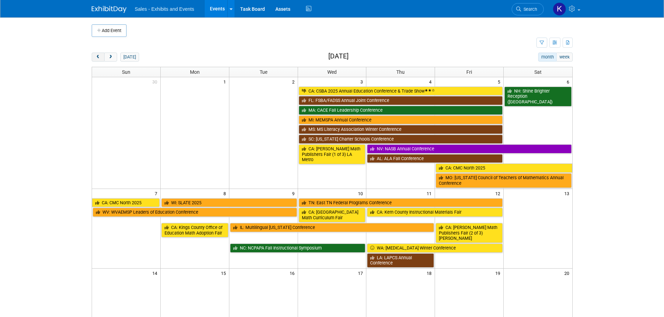
click at [103, 57] on button "prev" at bounding box center [98, 57] width 13 height 9
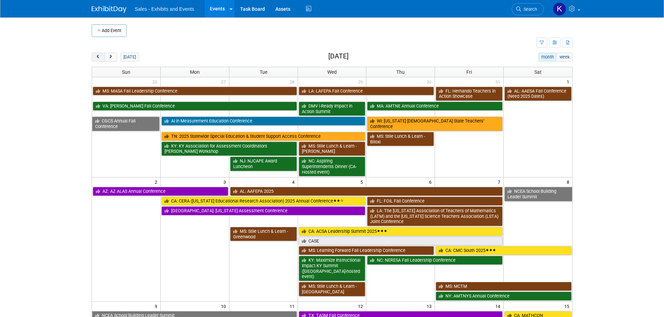
click at [103, 57] on button "prev" at bounding box center [98, 57] width 13 height 9
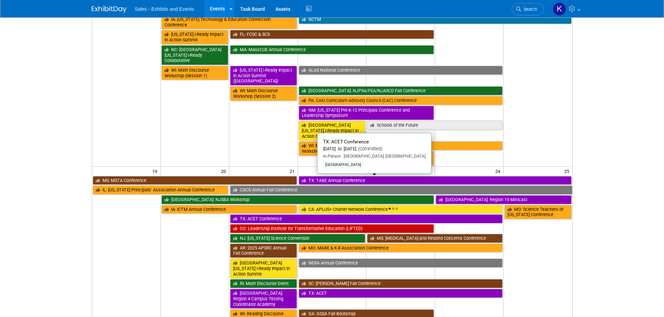
scroll to position [279, 0]
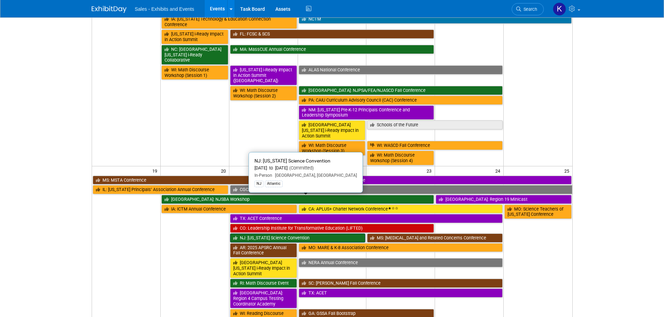
click at [295, 234] on link "NJ: [US_STATE] Science Convention" at bounding box center [298, 238] width 136 height 9
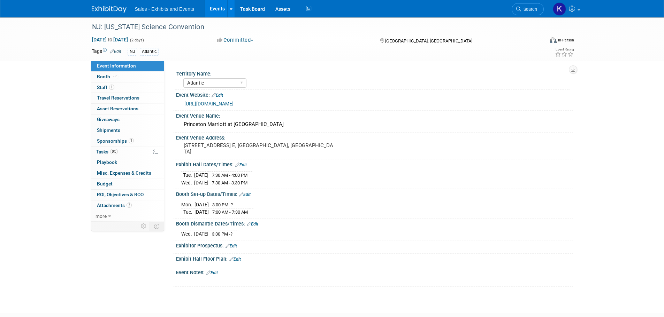
select select "Atlantic"
click at [104, 84] on link "1 Staff 1" at bounding box center [127, 88] width 72 height 10
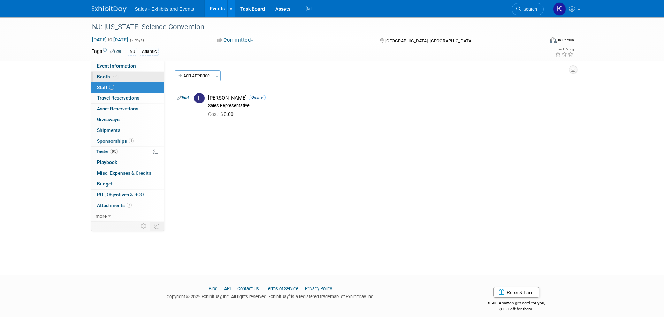
click at [105, 77] on span "Booth" at bounding box center [107, 77] width 21 height 6
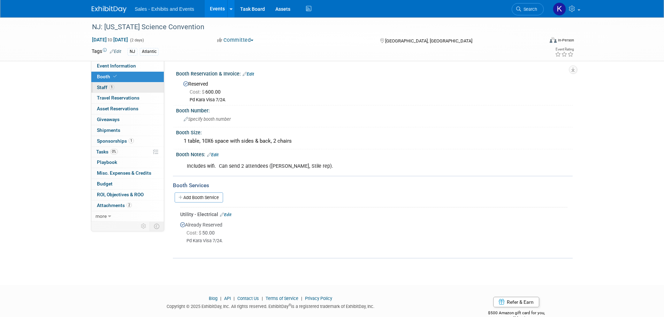
click at [105, 86] on span "Staff 1" at bounding box center [105, 88] width 17 height 6
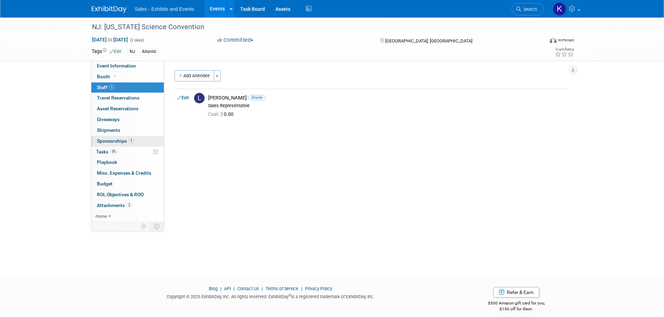
click at [112, 143] on span "Sponsorships 1" at bounding box center [115, 141] width 37 height 6
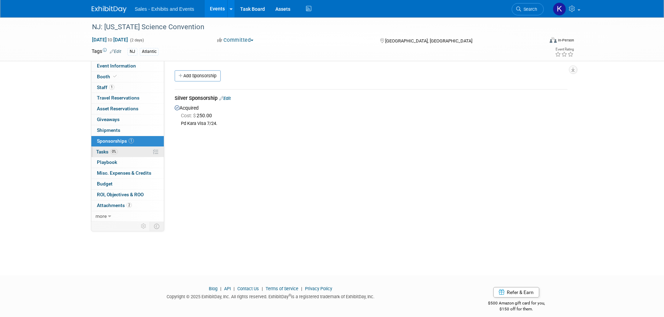
click at [101, 152] on span "Tasks 0%" at bounding box center [107, 152] width 22 height 6
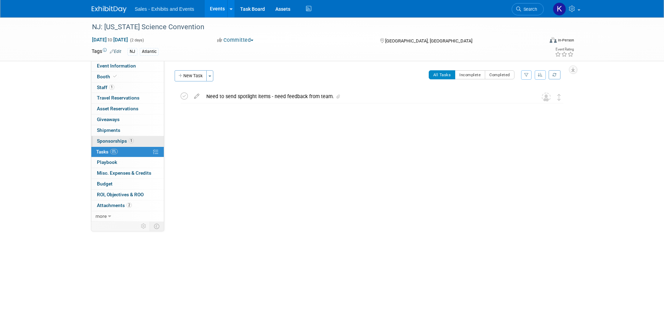
click at [107, 141] on span "Sponsorships 1" at bounding box center [115, 141] width 37 height 6
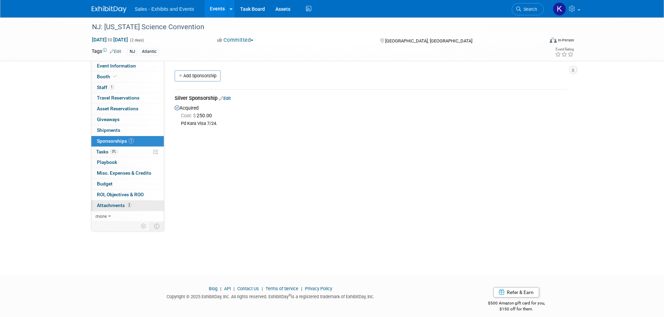
click at [105, 206] on span "Attachments 2" at bounding box center [114, 206] width 35 height 6
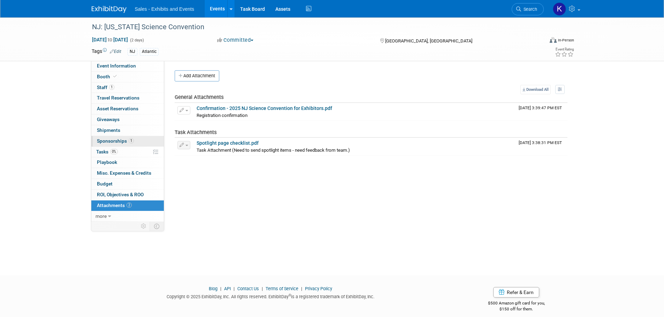
click at [108, 140] on span "Sponsorships 1" at bounding box center [115, 141] width 37 height 6
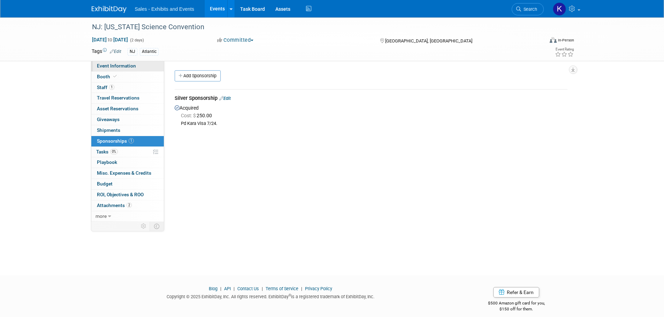
click at [121, 66] on span "Event Information" at bounding box center [116, 66] width 39 height 6
select select "Atlantic"
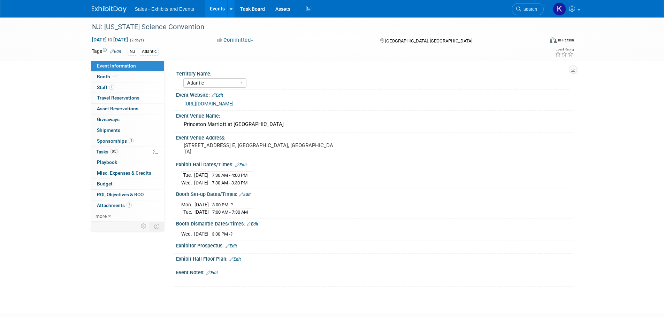
click at [215, 272] on link "Edit" at bounding box center [211, 273] width 11 height 5
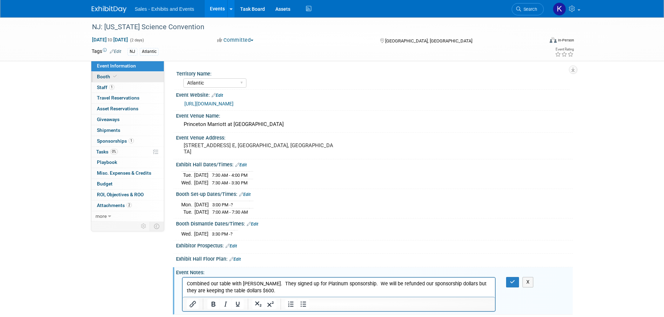
click at [102, 78] on span "Booth" at bounding box center [107, 77] width 21 height 6
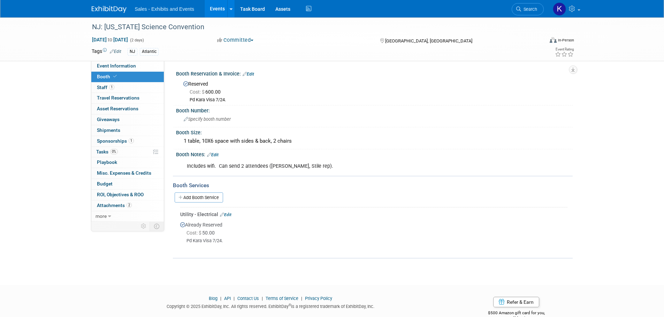
click at [107, 145] on link "1 Sponsorships 1" at bounding box center [127, 141] width 72 height 10
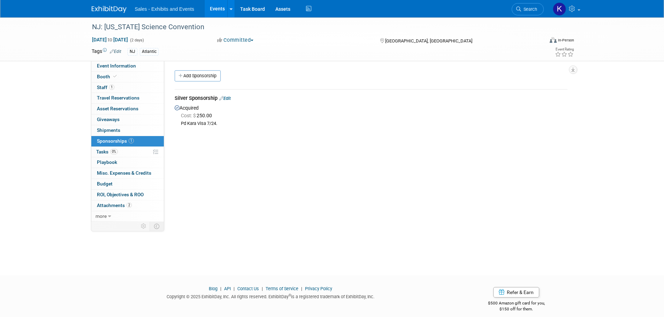
click at [230, 99] on link "Edit" at bounding box center [224, 98] width 11 height 5
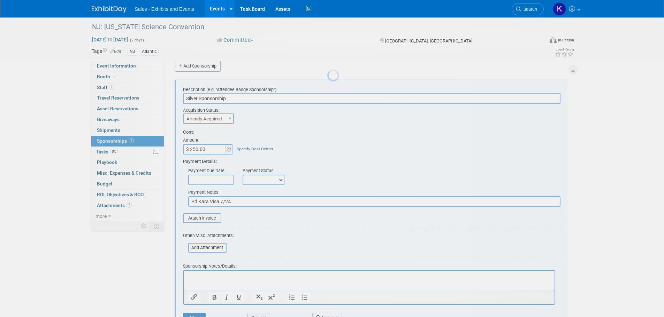
scroll to position [10, 0]
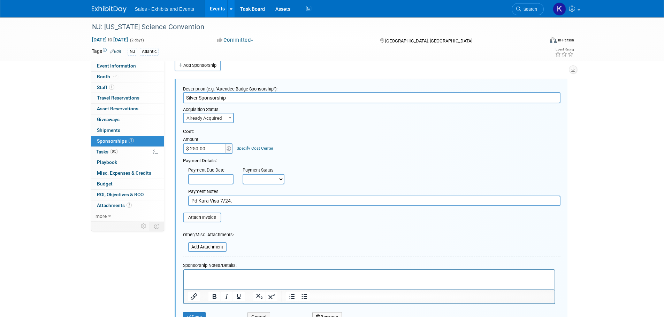
drag, startPoint x: 257, startPoint y: 270, endPoint x: 501, endPoint y: 540, distance: 363.5
click at [257, 270] on html at bounding box center [368, 275] width 371 height 10
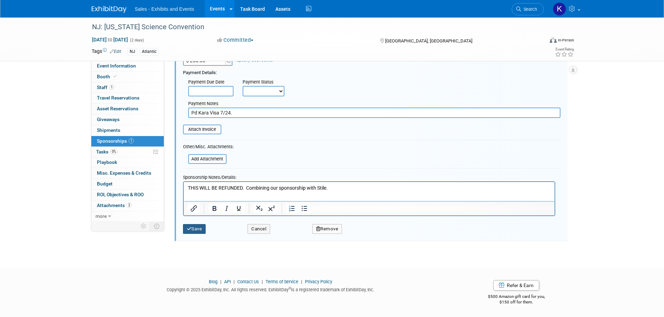
click at [199, 230] on button "Save" at bounding box center [194, 229] width 23 height 10
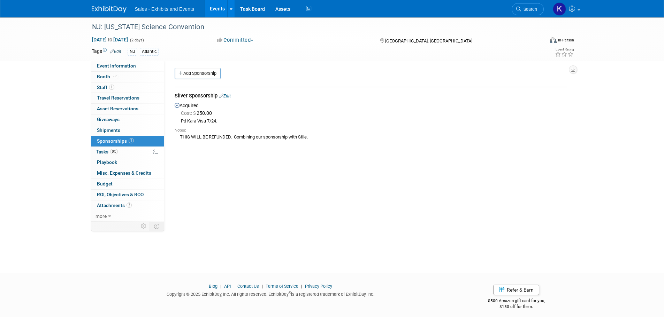
scroll to position [0, 0]
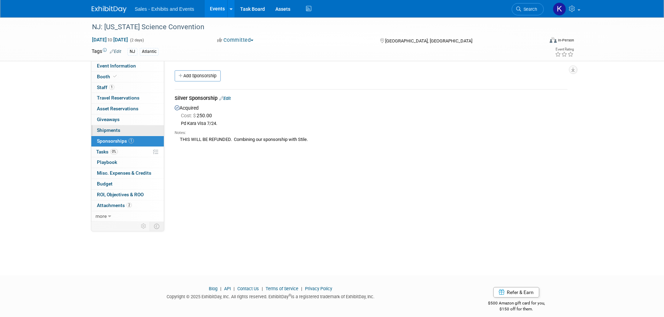
click at [111, 131] on span "Shipments 0" at bounding box center [108, 131] width 23 height 6
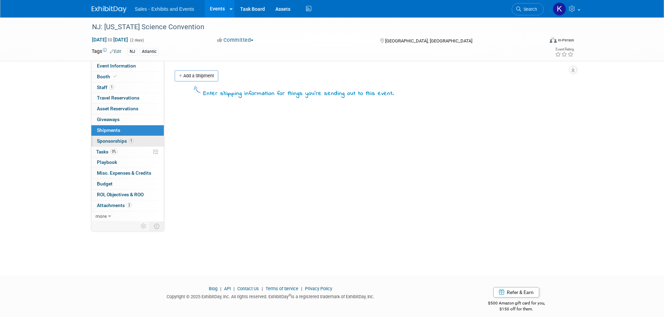
click at [113, 142] on span "Sponsorships 1" at bounding box center [115, 141] width 37 height 6
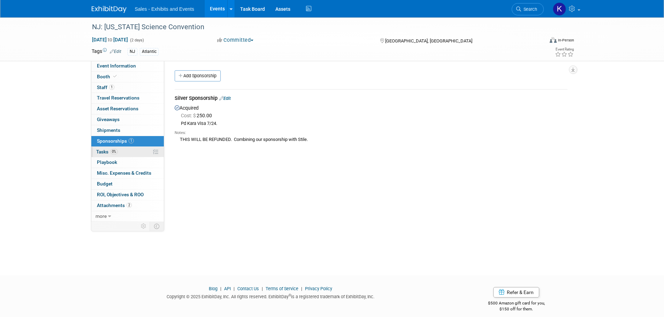
click at [101, 150] on span "Tasks 0%" at bounding box center [107, 152] width 22 height 6
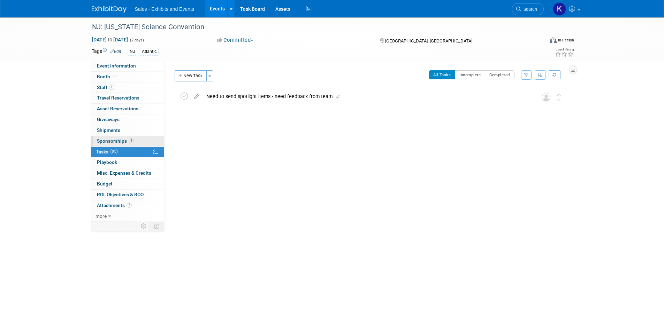
click at [107, 138] on link "1 Sponsorships 1" at bounding box center [127, 141] width 72 height 10
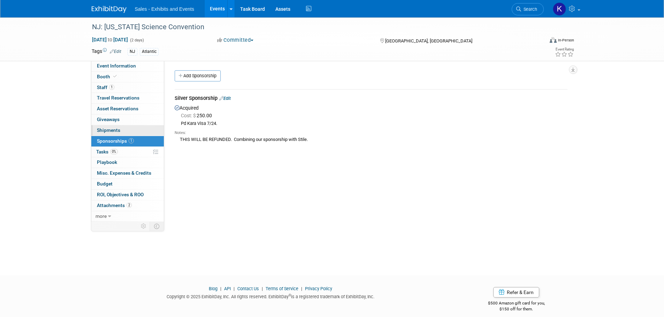
click at [109, 129] on span "Shipments 0" at bounding box center [108, 131] width 23 height 6
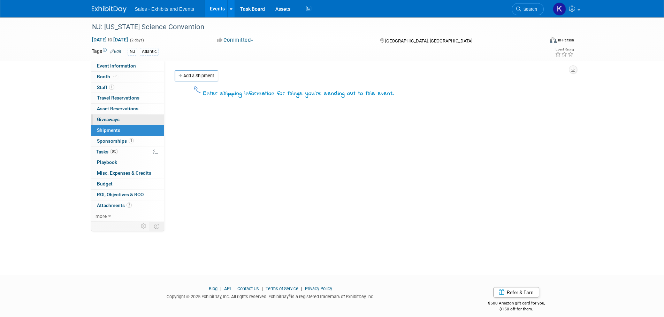
click at [111, 120] on span "Giveaways 0" at bounding box center [108, 120] width 23 height 6
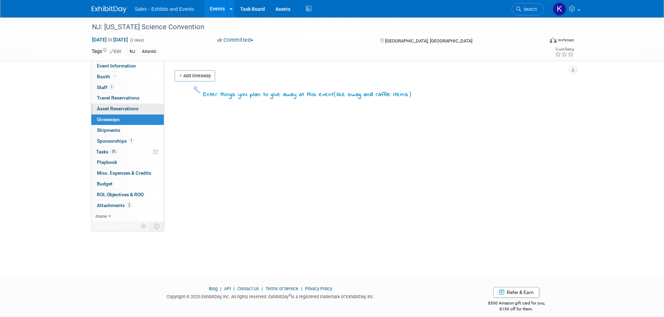
click at [114, 108] on span "Asset Reservations 0" at bounding box center [117, 109] width 41 height 6
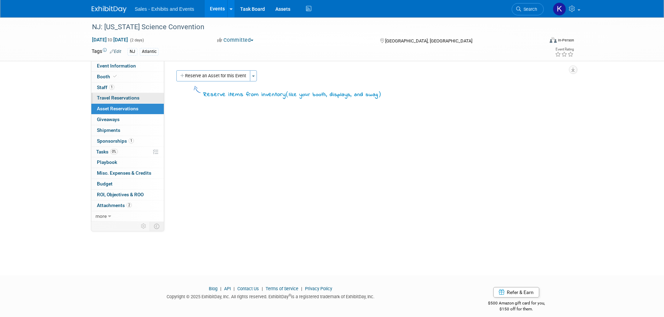
click at [111, 96] on span "Travel Reservations 0" at bounding box center [118, 98] width 43 height 6
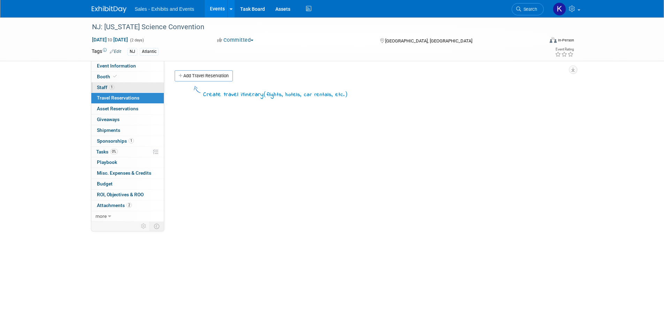
click at [102, 87] on span "Staff 1" at bounding box center [105, 88] width 17 height 6
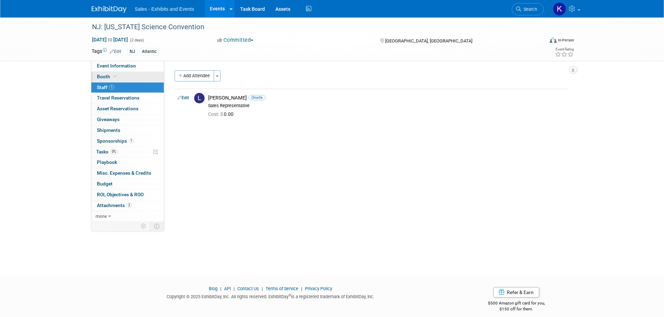
click at [102, 74] on span "Booth" at bounding box center [107, 77] width 21 height 6
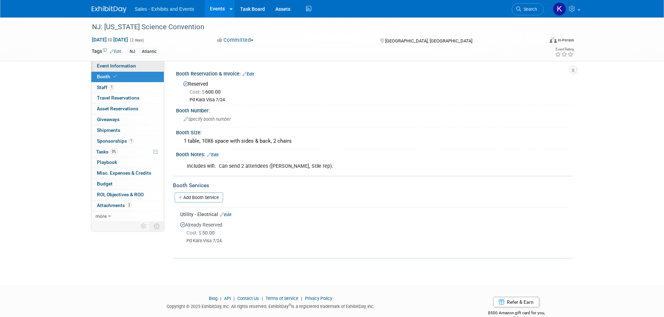
click at [121, 65] on span "Event Information" at bounding box center [116, 66] width 39 height 6
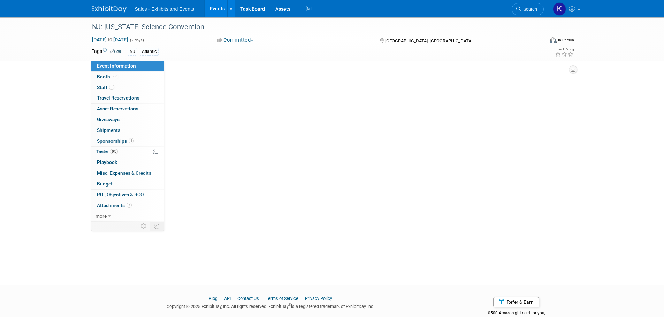
select select "Atlantic"
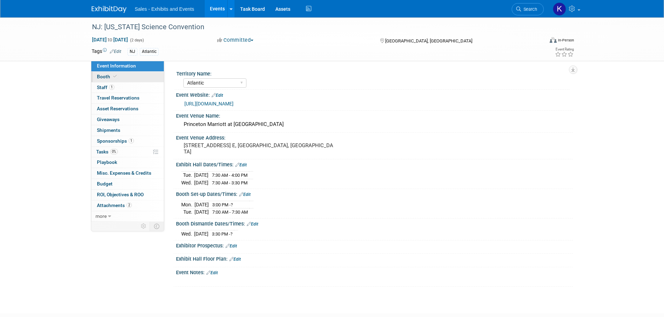
click at [106, 76] on span "Booth" at bounding box center [107, 77] width 21 height 6
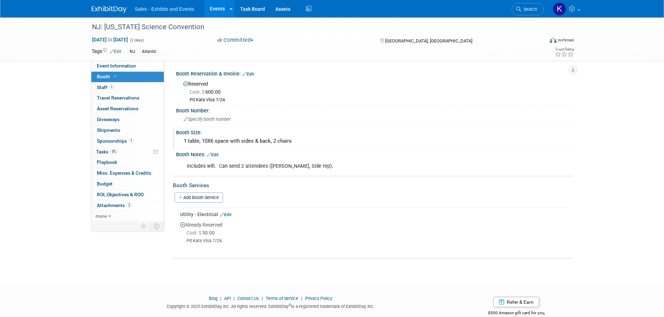
click at [305, 142] on div "1 table, 10X6 space with sides & back, 2 chairs" at bounding box center [374, 141] width 386 height 11
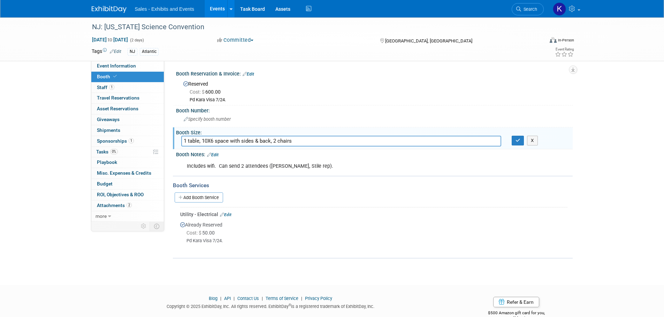
click at [184, 140] on input "1 table, 10X6 space with sides & back, 2 chairs" at bounding box center [341, 141] width 320 height 11
click at [184, 141] on input "1 table, 10X6 space with sides & back, 2 chairs" at bounding box center [341, 141] width 320 height 11
click at [186, 142] on input "1 table, 10X6 space with sides & back, 2 chairs" at bounding box center [341, 141] width 320 height 11
click at [198, 141] on input "2 table, 10X6 space with sides & back, 2 chairs" at bounding box center [341, 141] width 320 height 11
click at [312, 142] on input "2 tables, 10X6 space with sides & back, 2 chairs" at bounding box center [341, 141] width 320 height 11
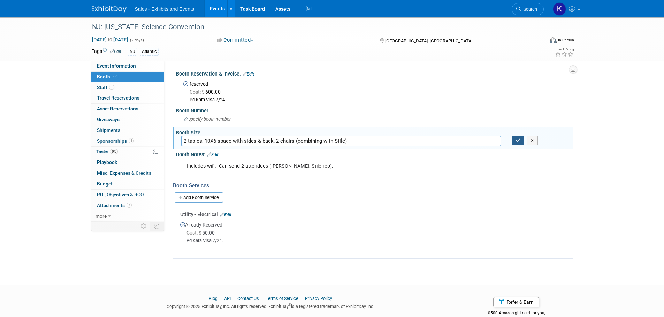
type input "2 tables, 10X6 space with sides & back, 2 chairs (combining with Stile)"
drag, startPoint x: 520, startPoint y: 140, endPoint x: 524, endPoint y: 154, distance: 14.7
click at [520, 140] on button "button" at bounding box center [517, 141] width 13 height 10
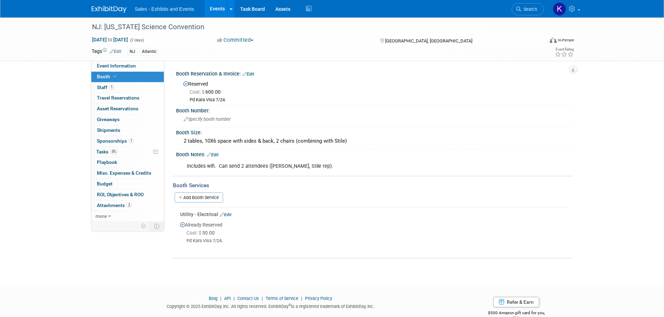
click at [218, 156] on link "Edit" at bounding box center [212, 155] width 11 height 5
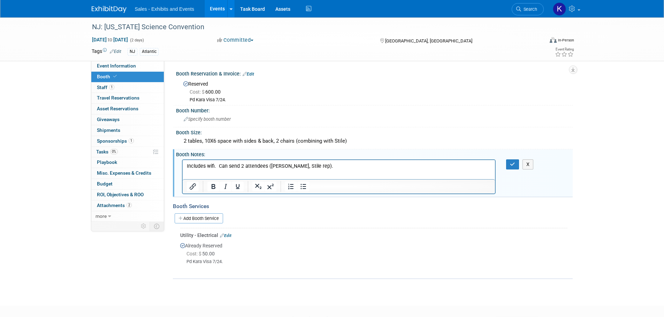
drag, startPoint x: 242, startPoint y: 166, endPoint x: 282, endPoint y: 168, distance: 39.4
click at [243, 166] on p "Includes wifi. Can send 2 attendees ([PERSON_NAME], Stile rep)." at bounding box center [338, 166] width 304 height 7
click at [276, 167] on p "Includes wifi. Can send 7 attendees ([PERSON_NAME], Stile rep)." at bounding box center [338, 166] width 304 height 7
click at [508, 164] on button "button" at bounding box center [512, 165] width 13 height 10
